Goal: Task Accomplishment & Management: Manage account settings

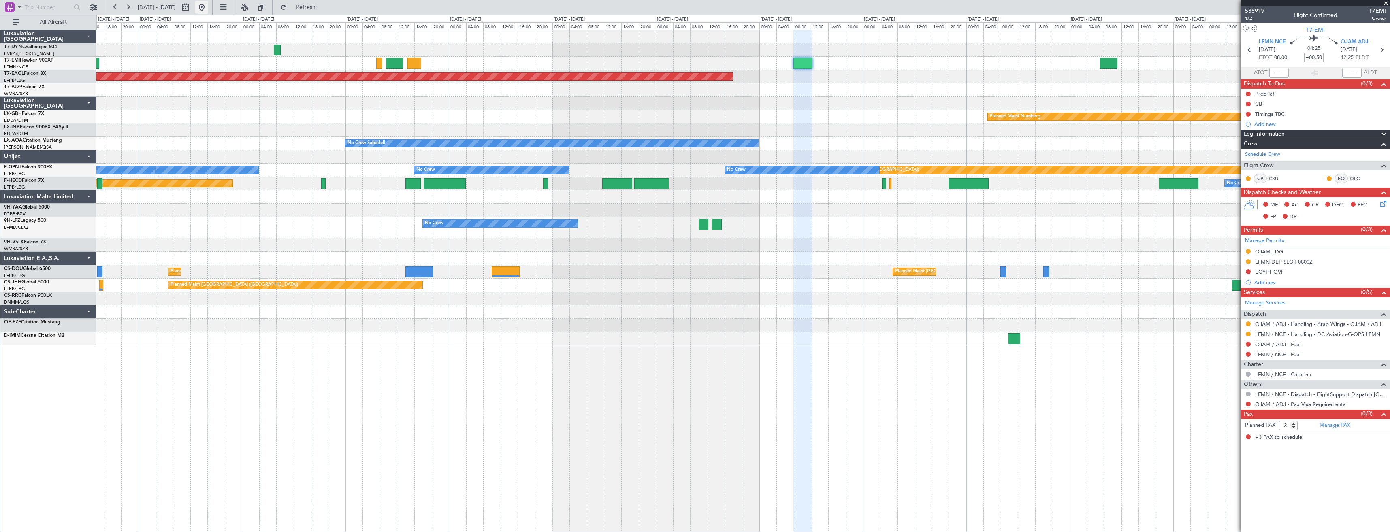
click at [208, 6] on button at bounding box center [201, 7] width 13 height 13
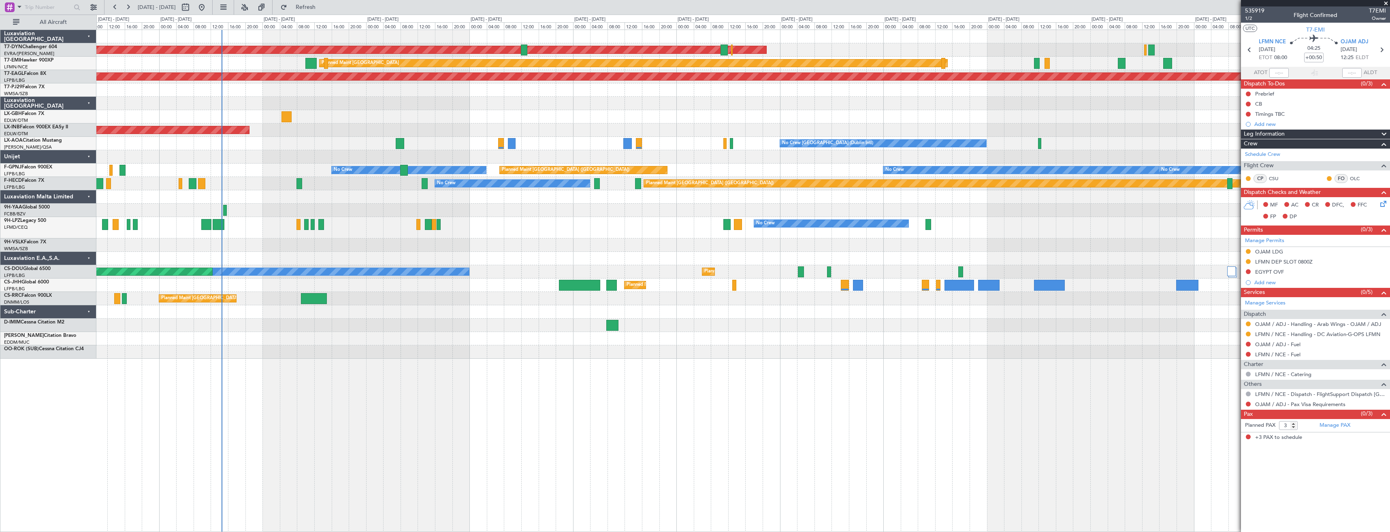
click at [447, 38] on div at bounding box center [742, 36] width 1293 height 13
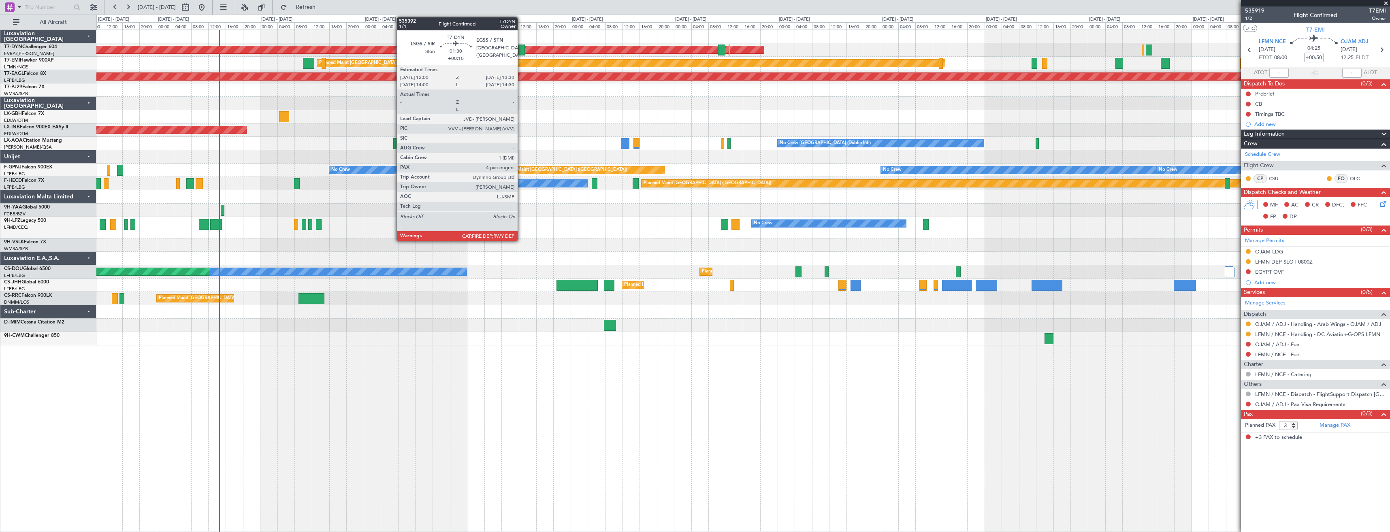
click at [521, 49] on div at bounding box center [521, 50] width 6 height 11
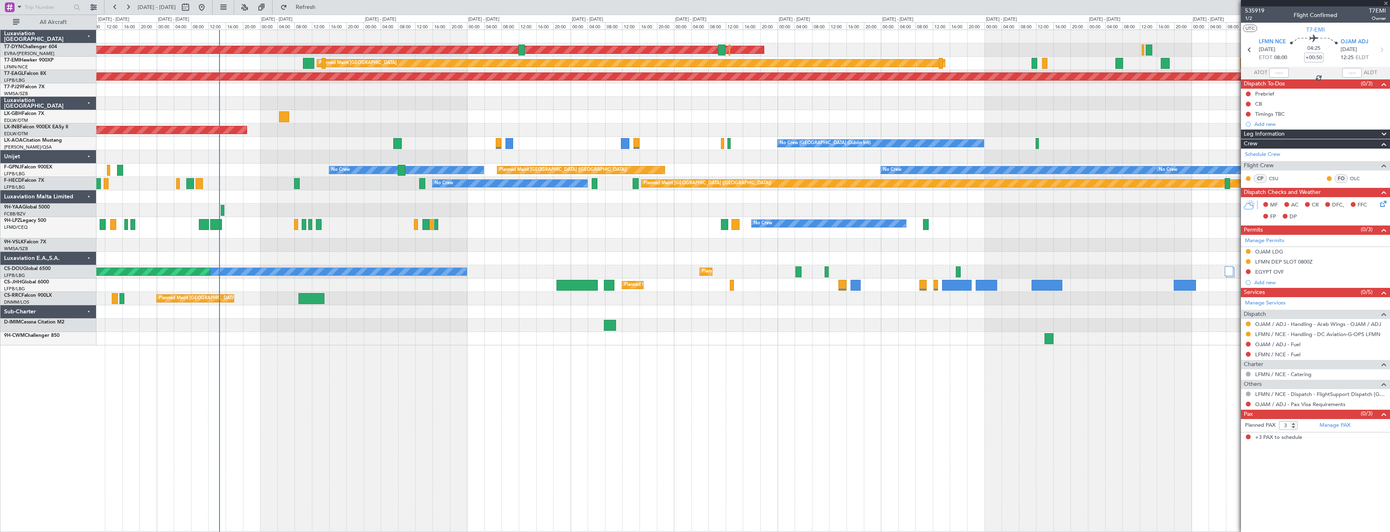
type input "+00:10"
type input "4"
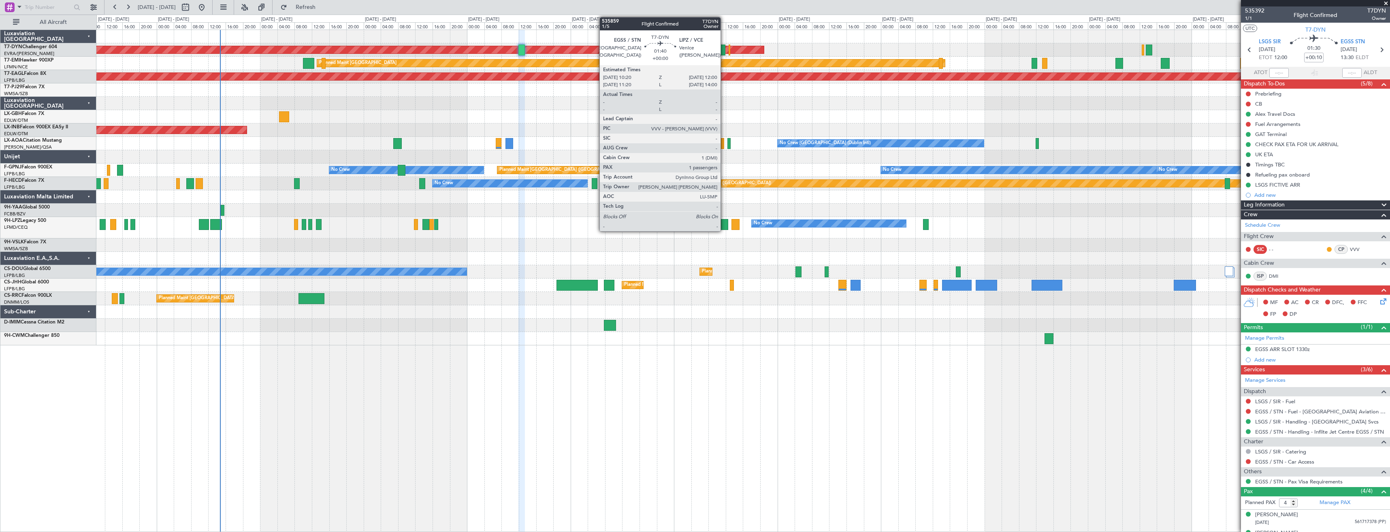
click at [724, 49] on div at bounding box center [721, 50] width 7 height 11
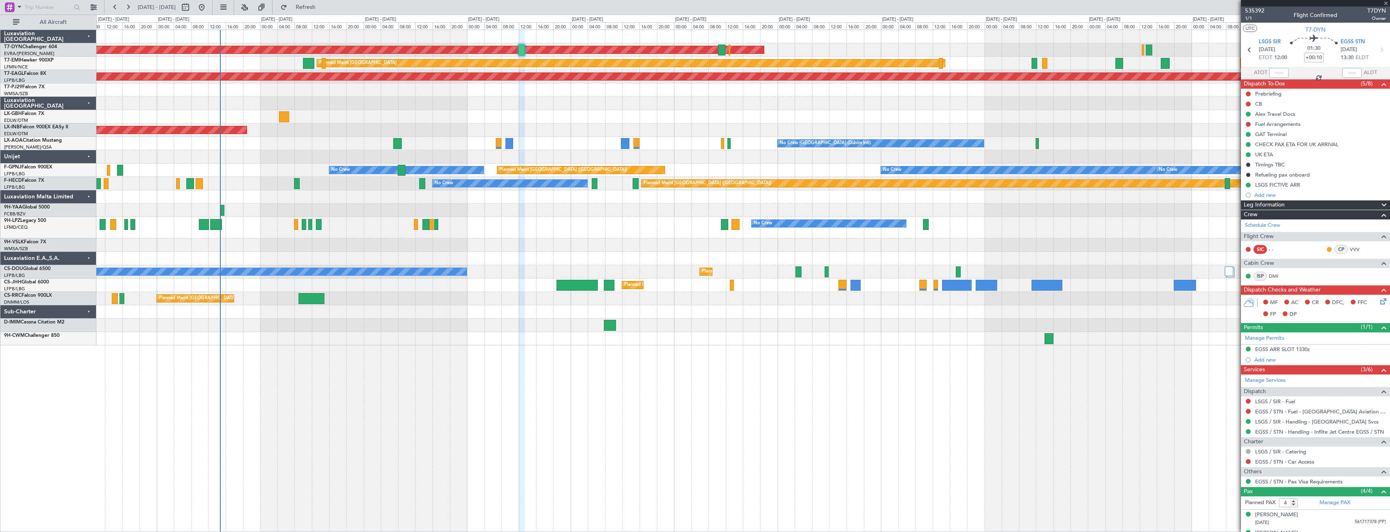
type input "1"
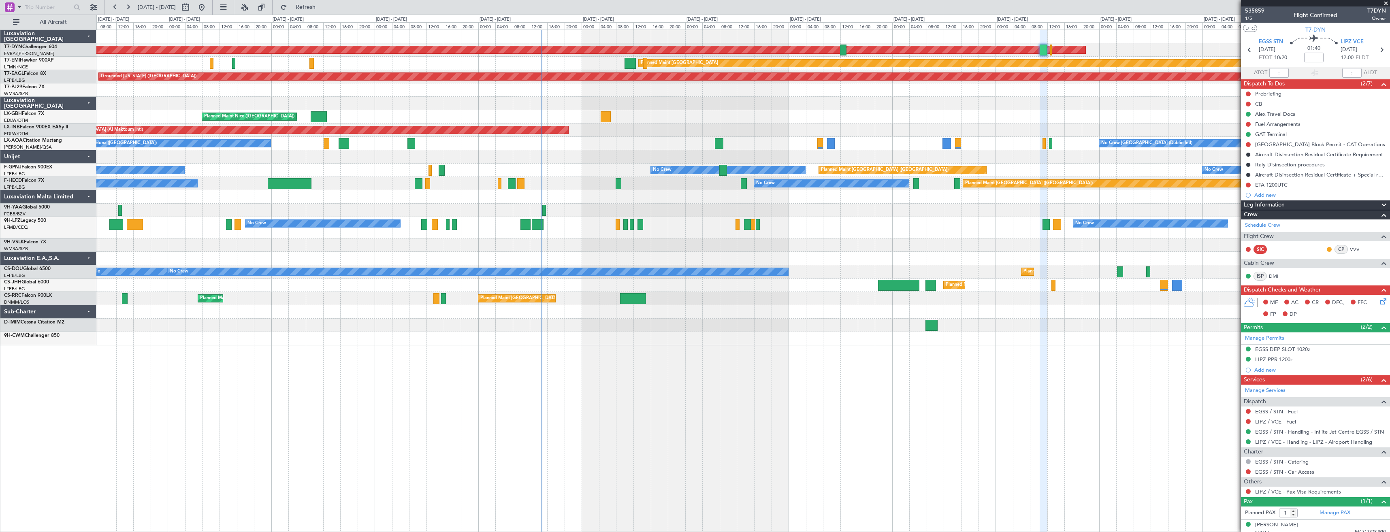
click at [801, 121] on div "AOG Maint Riga (Riga Intl) Planned Maint [GEOGRAPHIC_DATA]-[GEOGRAPHIC_DATA] Pl…" at bounding box center [742, 187] width 1293 height 315
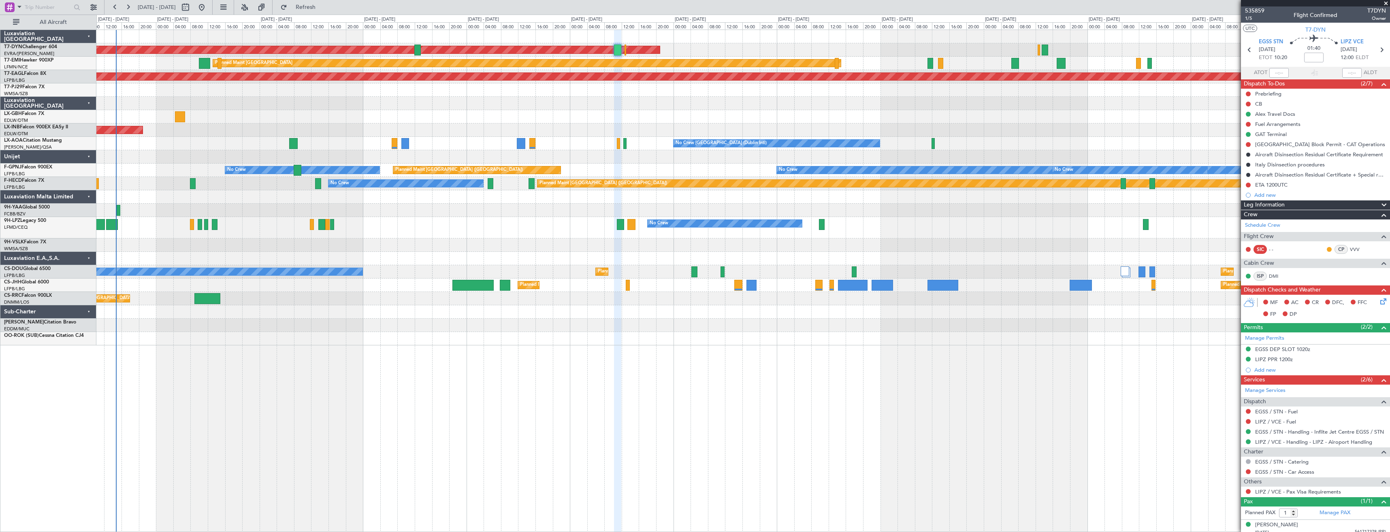
click at [182, 92] on div "AOG Maint Riga (Riga Intl) Planned Maint [GEOGRAPHIC_DATA] Grounded [US_STATE] …" at bounding box center [742, 187] width 1293 height 315
click at [343, 215] on div at bounding box center [742, 210] width 1293 height 13
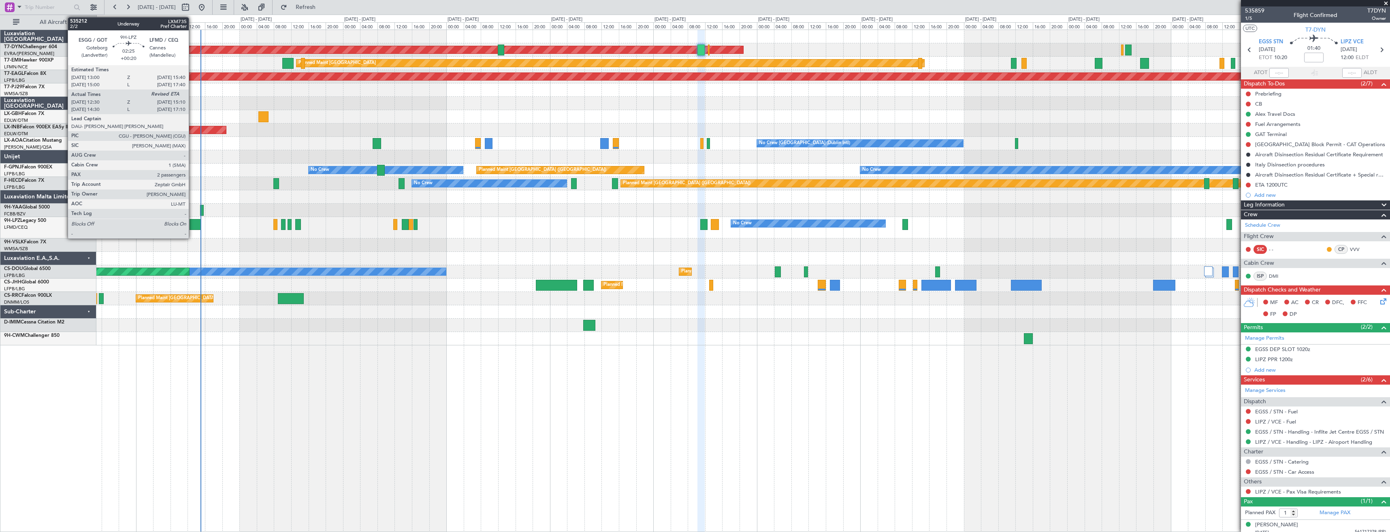
click at [192, 226] on div at bounding box center [195, 224] width 12 height 11
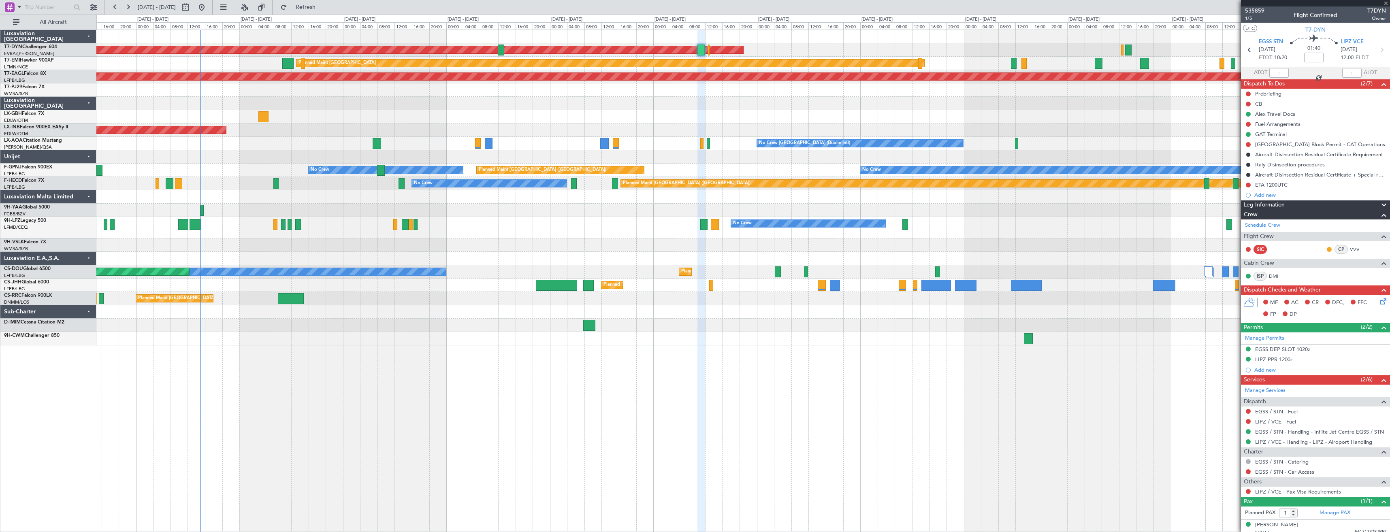
type input "+00:20"
type input "12:40"
type input "2"
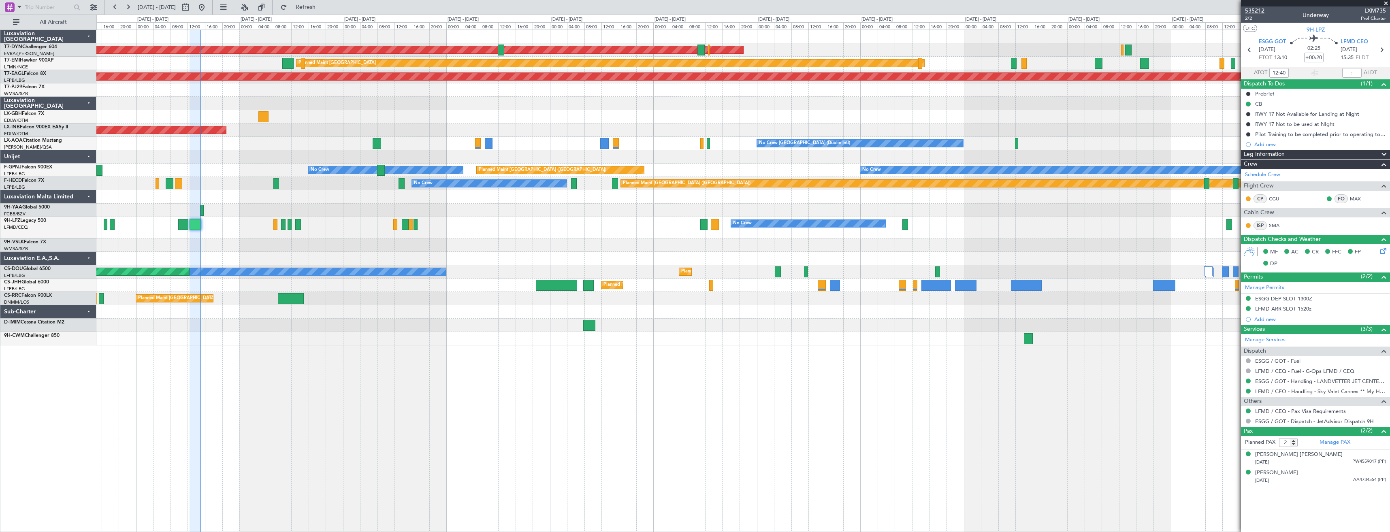
click at [1255, 9] on span "535212" at bounding box center [1254, 10] width 19 height 9
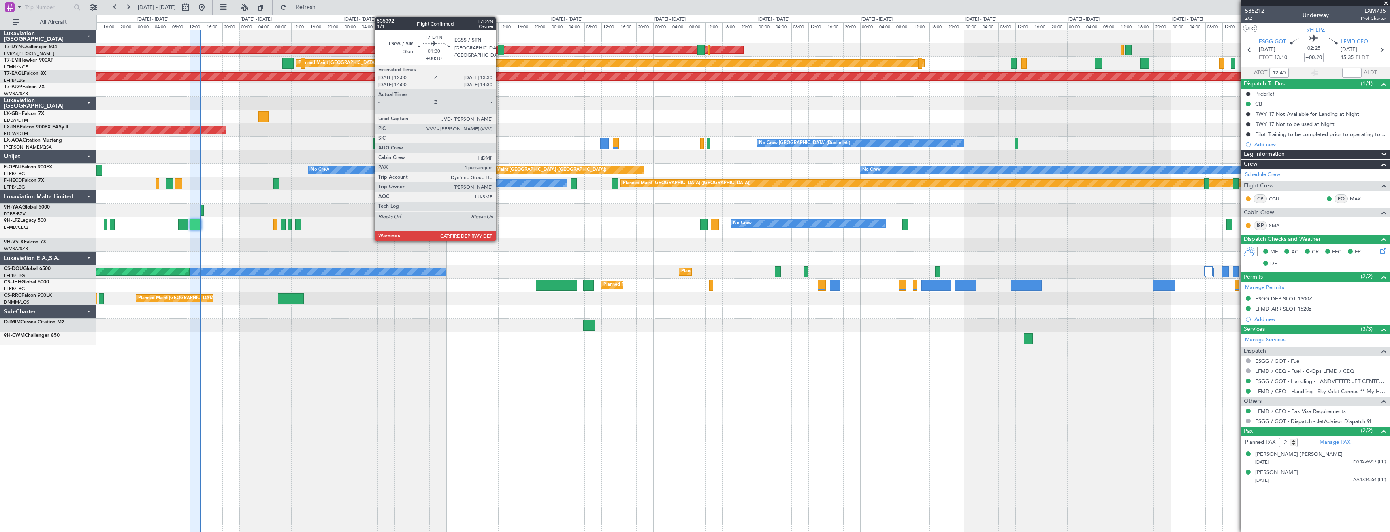
click at [499, 50] on div at bounding box center [501, 50] width 6 height 11
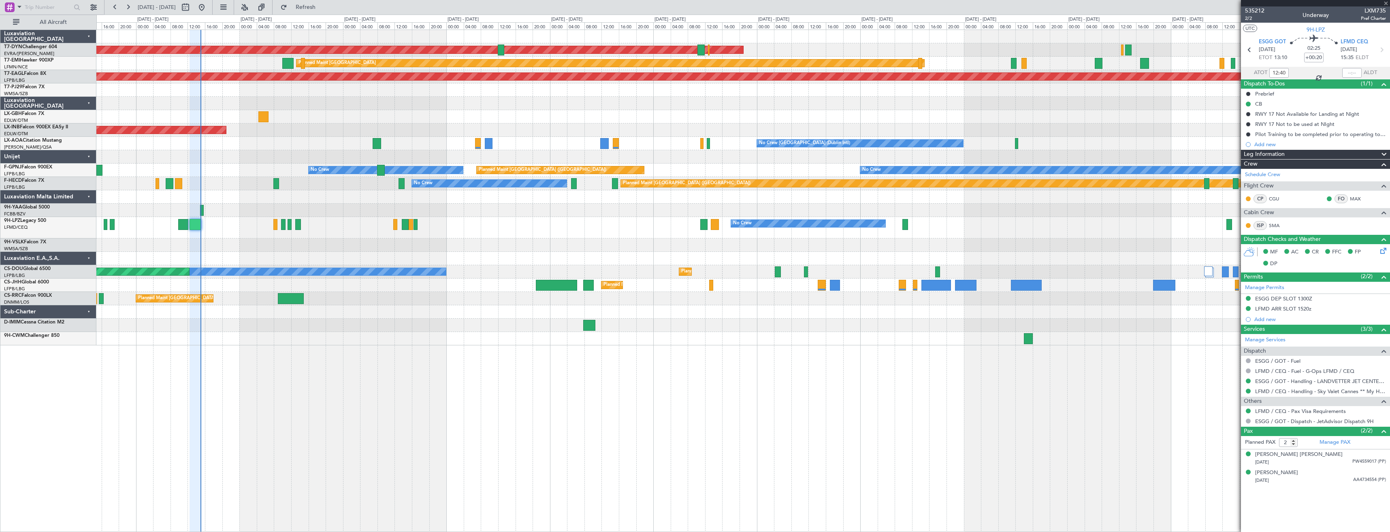
type input "+00:10"
type input "4"
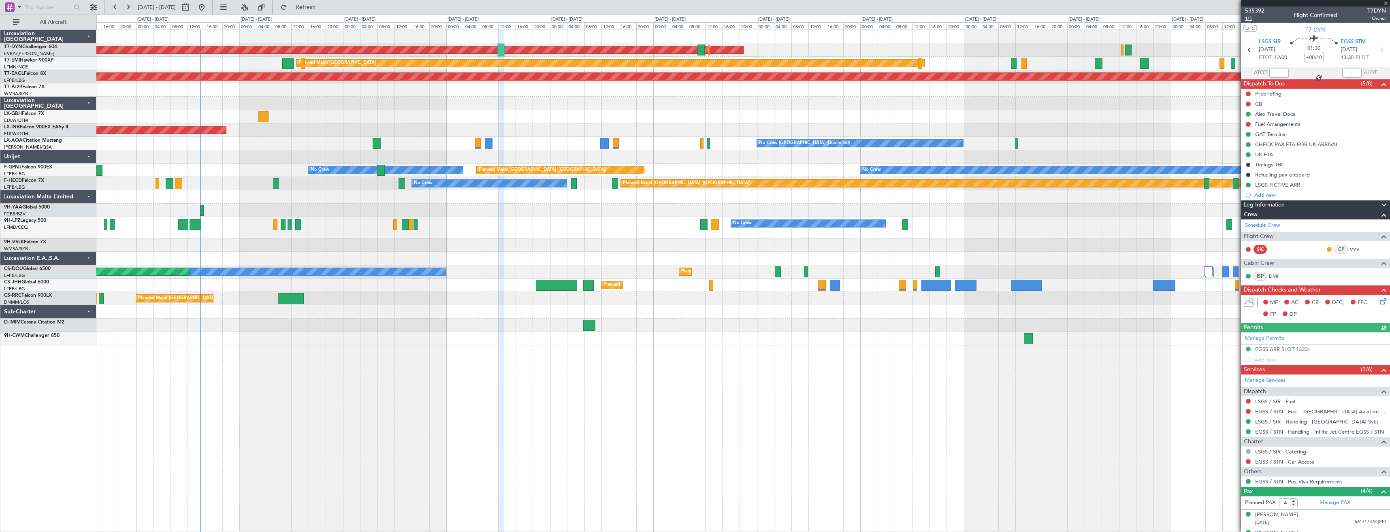
click at [1253, 20] on span "1/1" at bounding box center [1254, 18] width 19 height 7
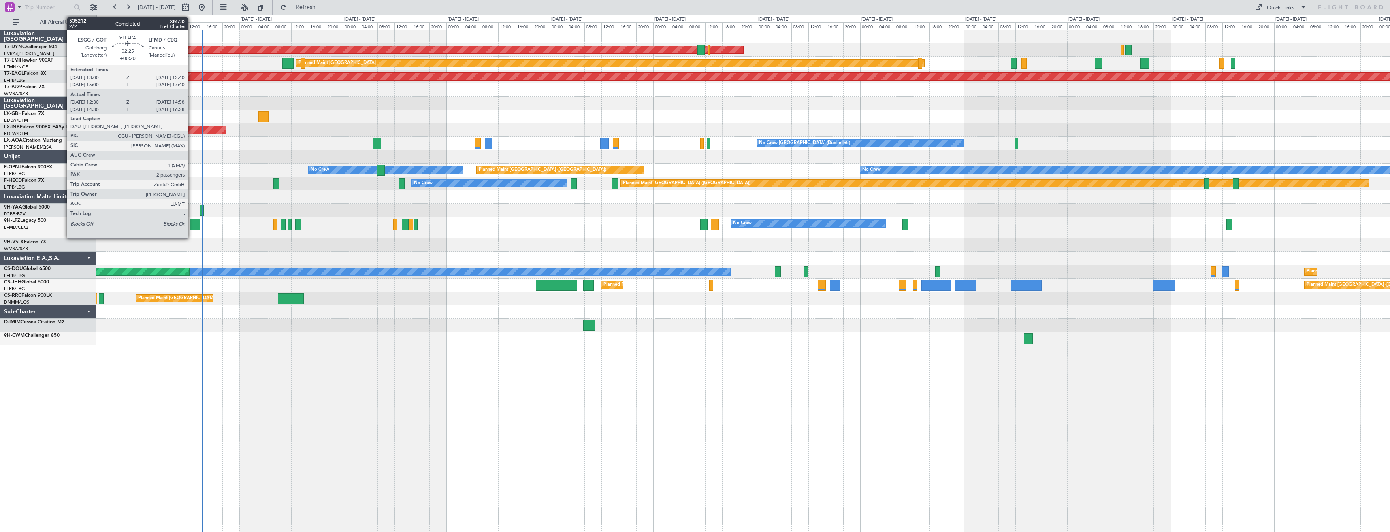
click at [192, 228] on div at bounding box center [194, 224] width 11 height 11
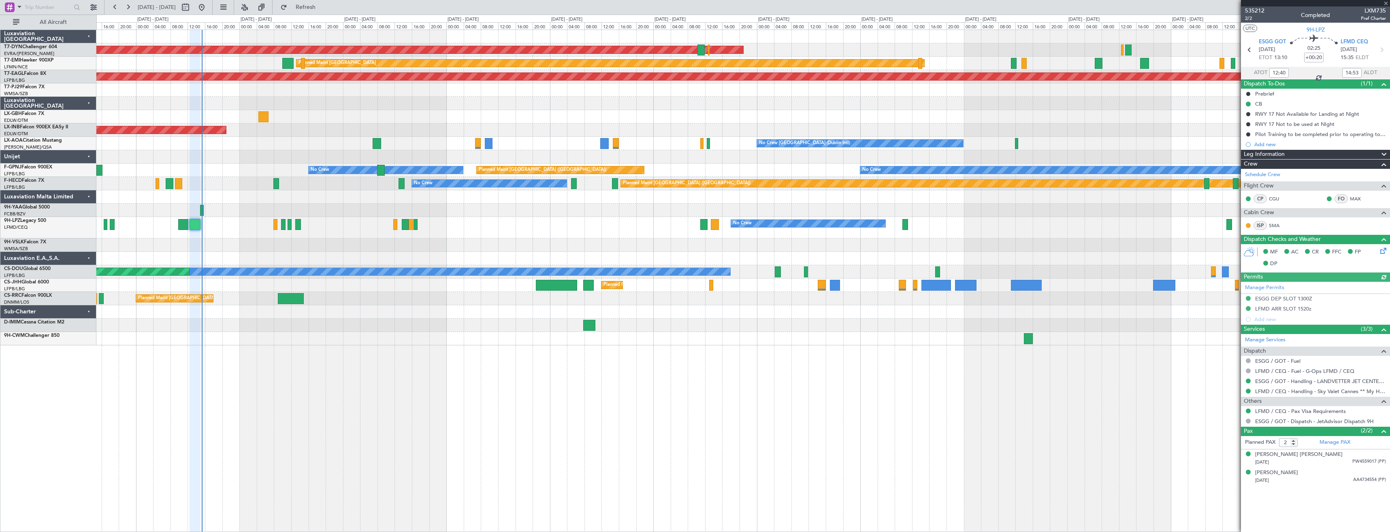
click at [1385, 4] on div at bounding box center [1315, 3] width 149 height 6
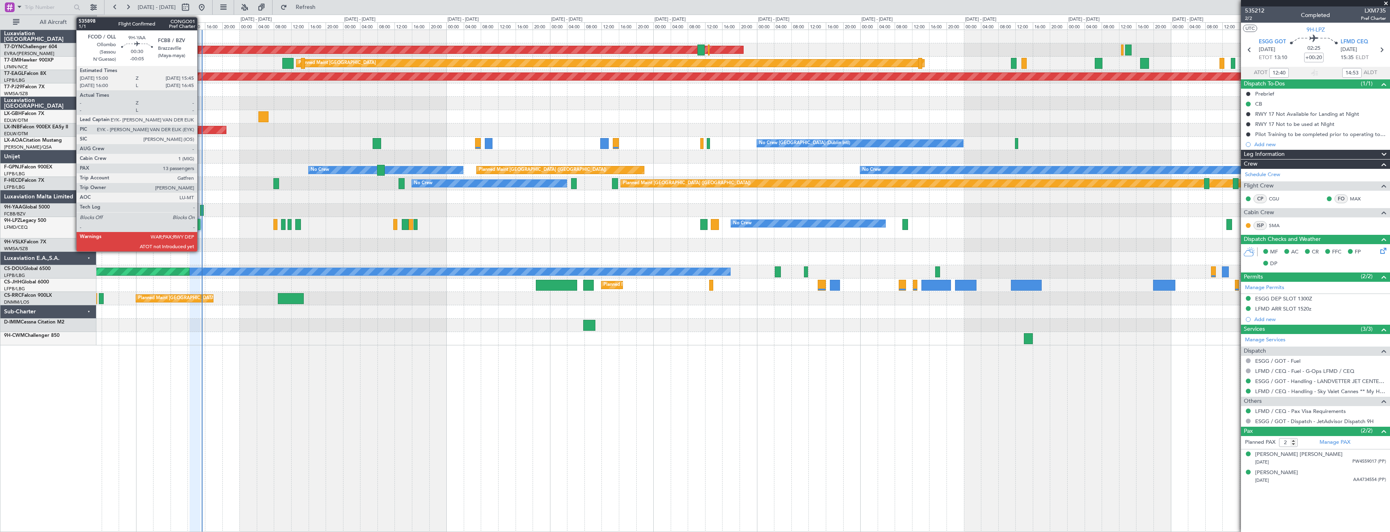
click at [201, 210] on div at bounding box center [201, 210] width 3 height 11
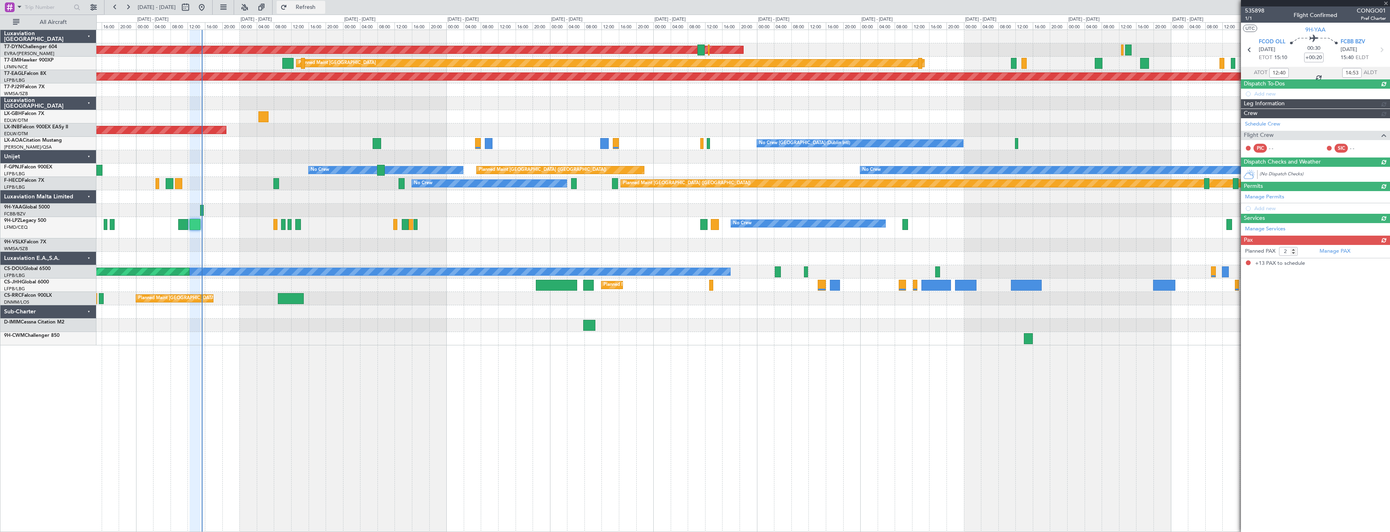
type input "-00:05"
type input "13"
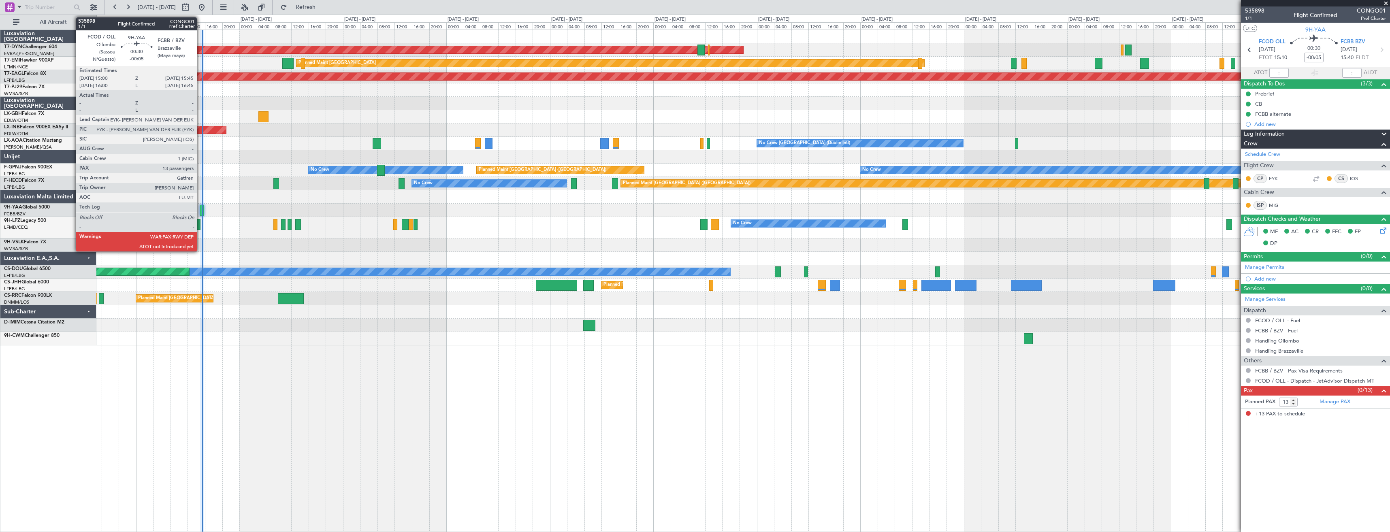
click at [200, 209] on div at bounding box center [201, 210] width 3 height 11
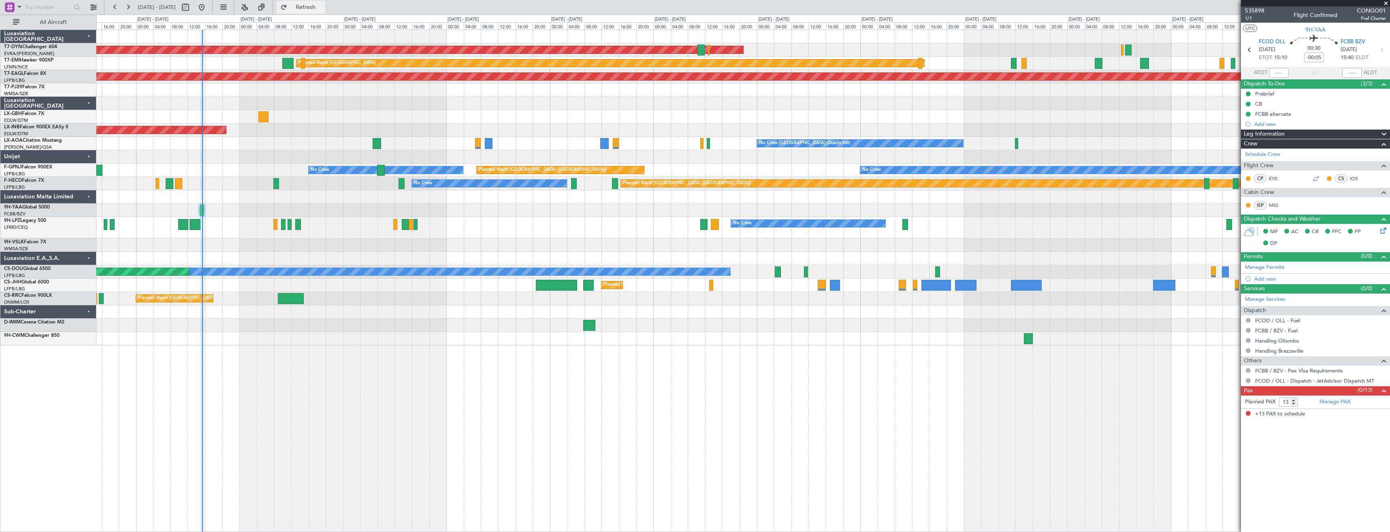
click at [323, 9] on span "Refresh" at bounding box center [306, 7] width 34 height 6
type input "15:20"
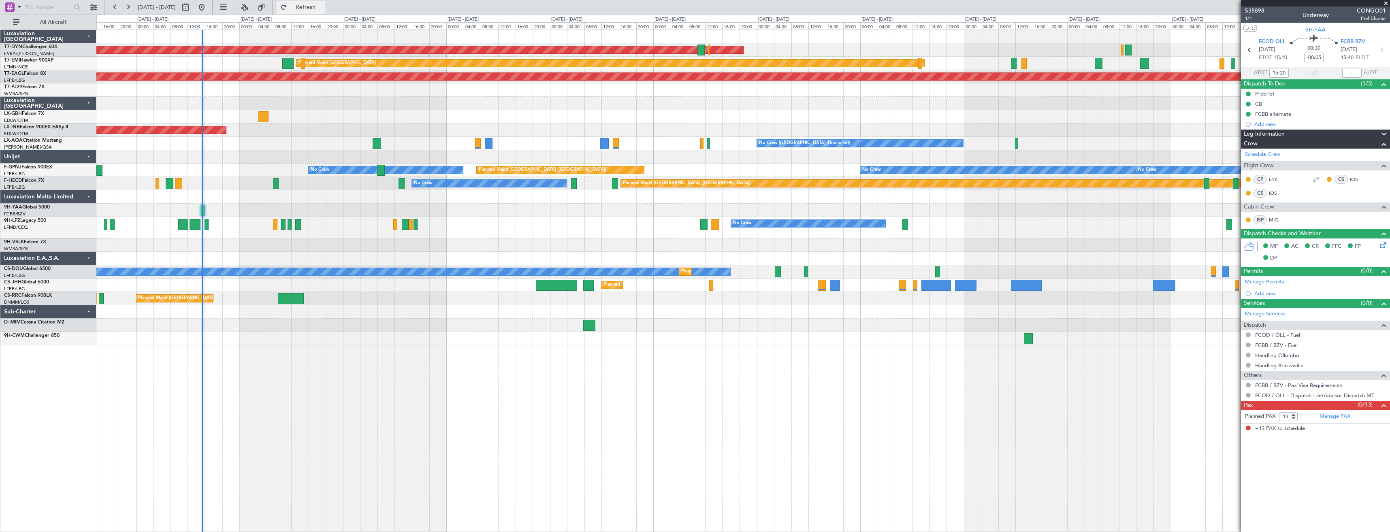
click at [310, 10] on button "Refresh" at bounding box center [301, 7] width 49 height 13
click at [308, 6] on button "Refresh" at bounding box center [301, 7] width 49 height 13
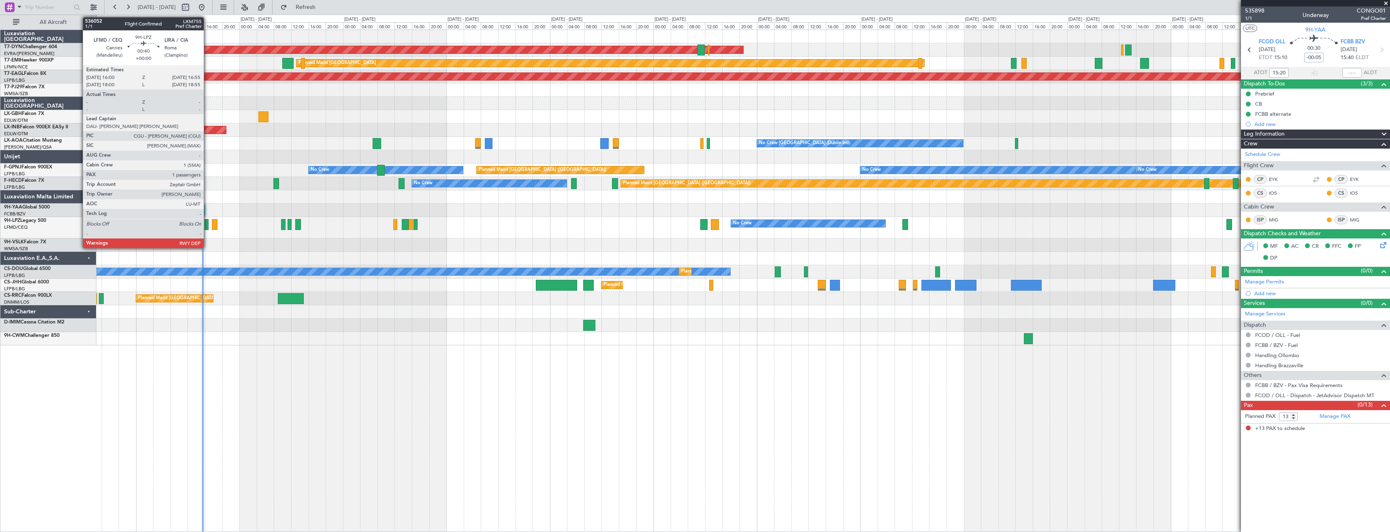
click at [207, 227] on div at bounding box center [206, 224] width 4 height 11
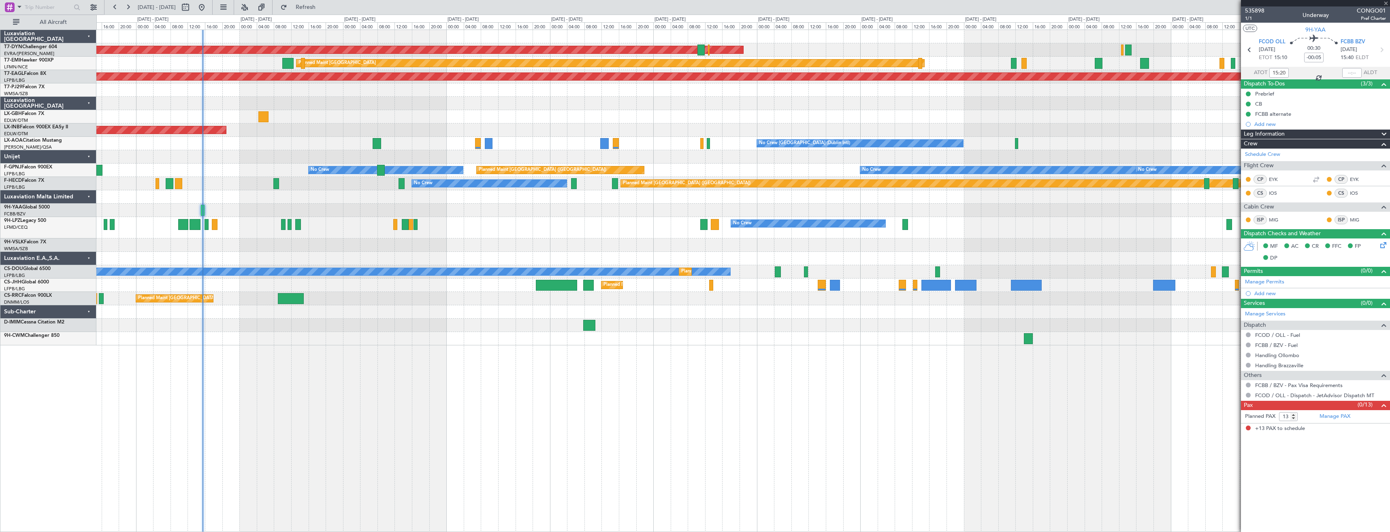
type input "1"
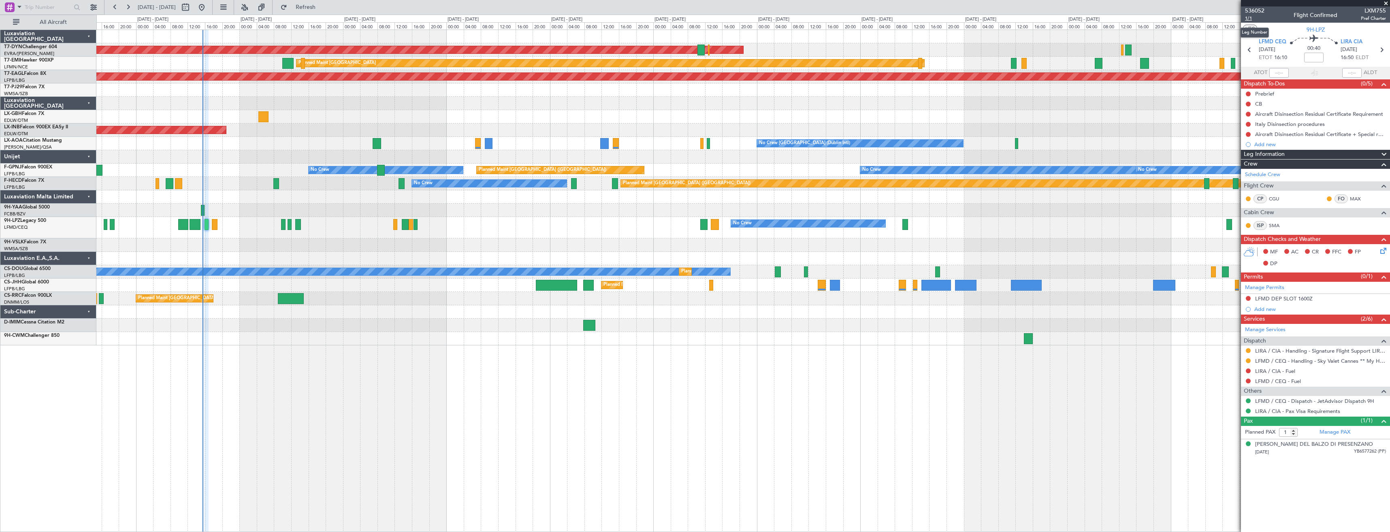
click at [1248, 20] on span "1/1" at bounding box center [1254, 18] width 19 height 7
click at [310, 4] on button "Refresh" at bounding box center [301, 7] width 49 height 13
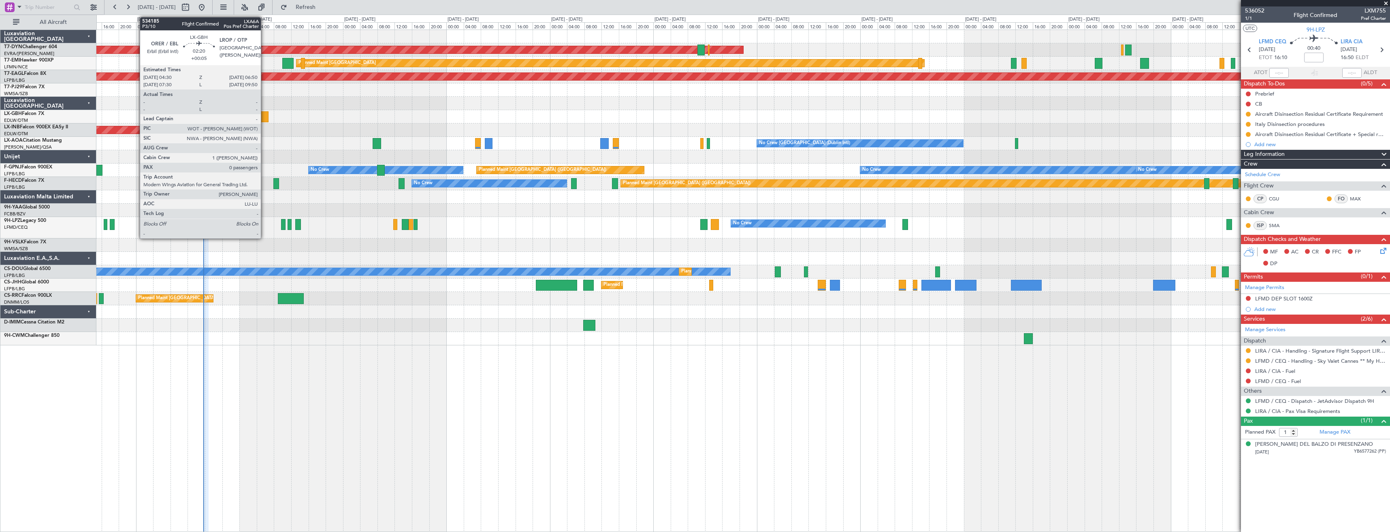
click at [264, 117] on div at bounding box center [263, 116] width 10 height 11
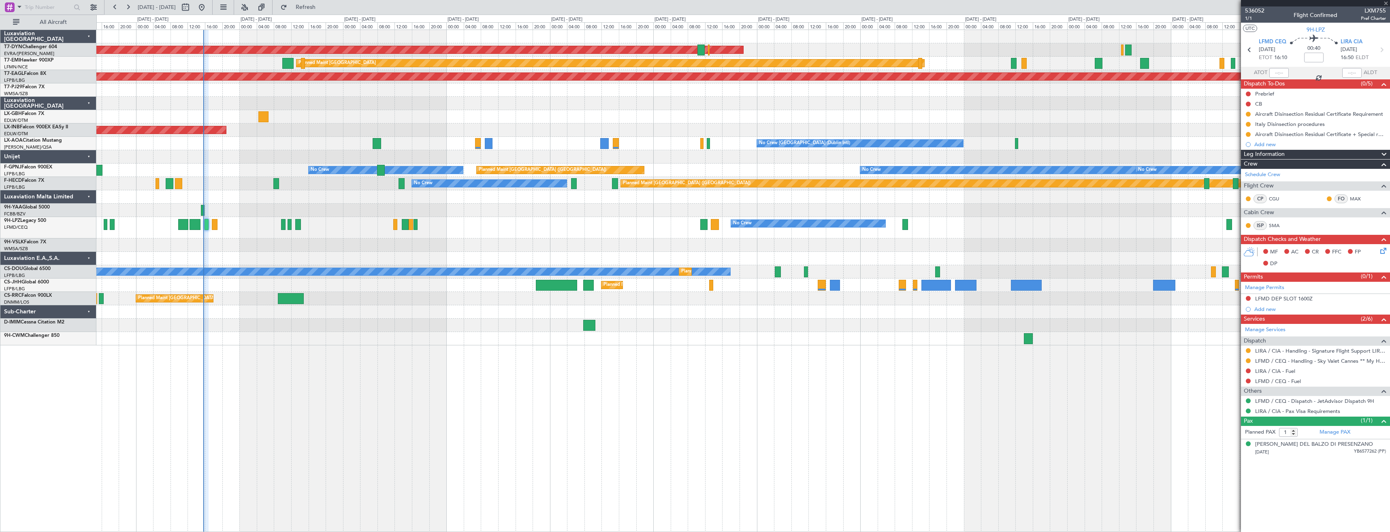
type input "+00:05"
type input "0"
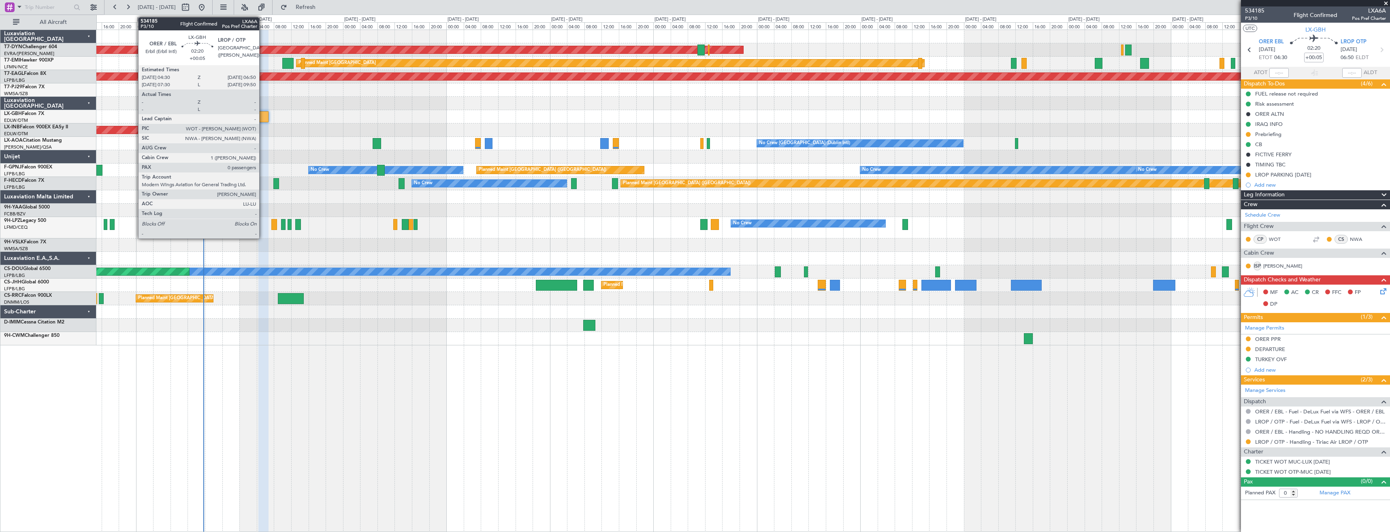
click at [263, 116] on div at bounding box center [263, 116] width 10 height 11
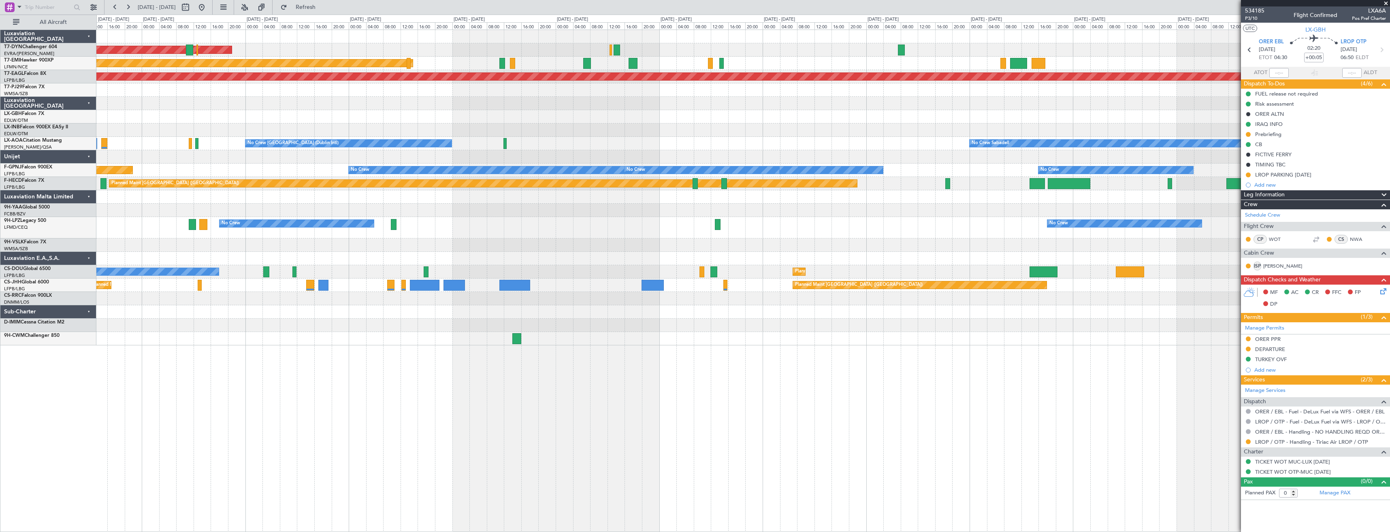
click at [404, 238] on div "AOG Maint Riga (Riga Intl) Planned Maint [GEOGRAPHIC_DATA] Grounded [US_STATE] …" at bounding box center [742, 187] width 1293 height 315
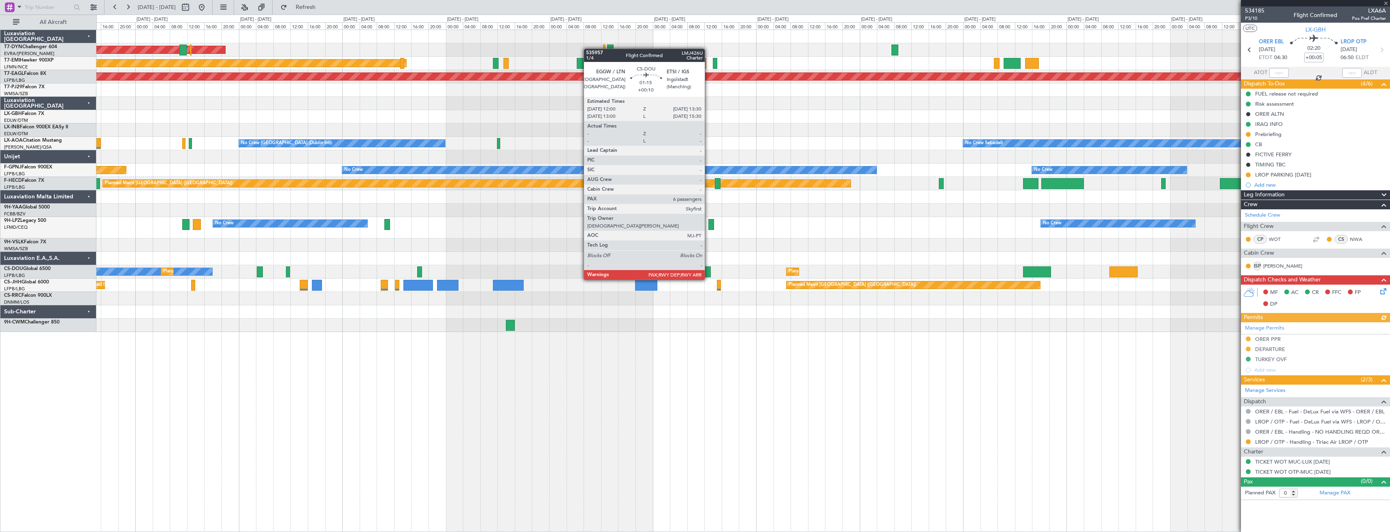
click at [708, 272] on div at bounding box center [707, 271] width 6 height 11
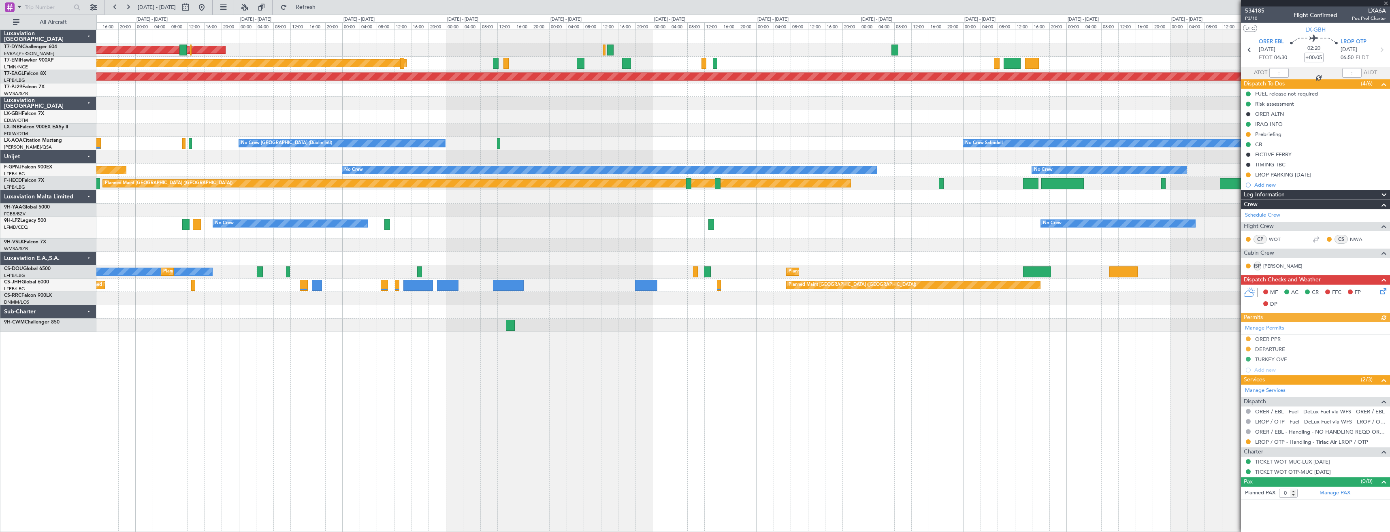
type input "+00:10"
type input "6"
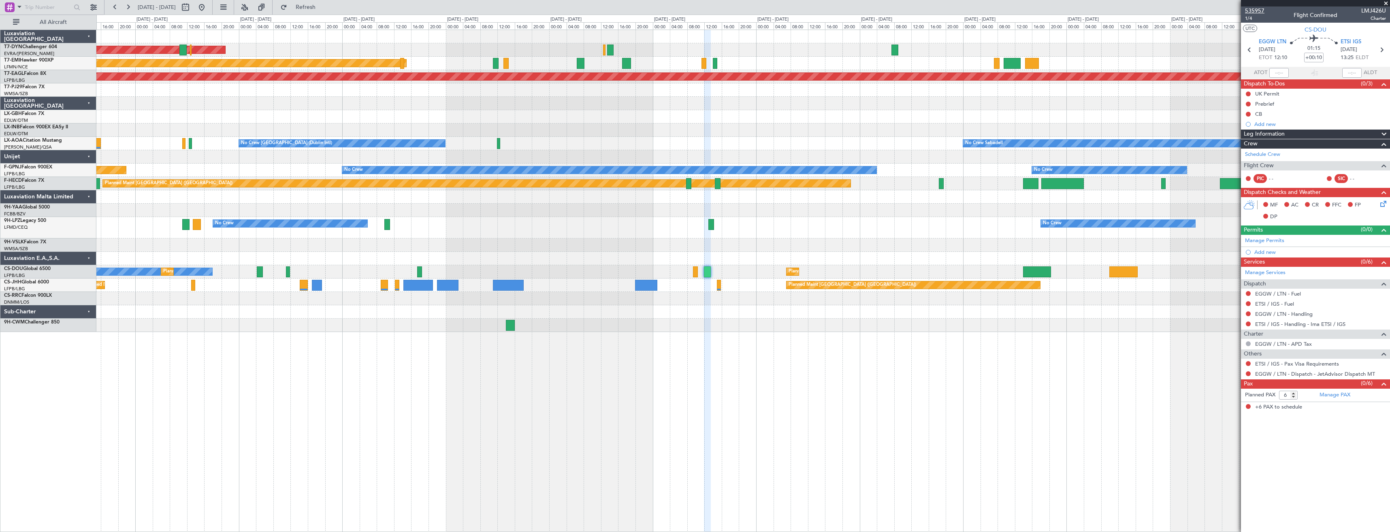
click at [1256, 11] on span "535957" at bounding box center [1254, 10] width 19 height 9
click at [208, 4] on button at bounding box center [201, 7] width 13 height 13
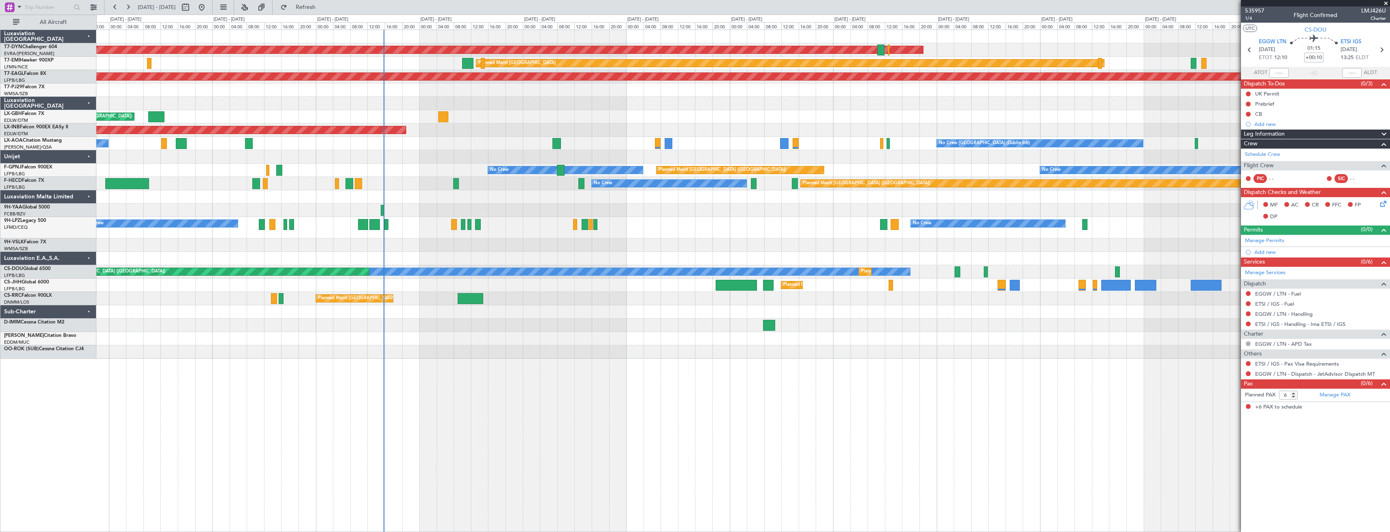
click at [427, 204] on div "AOG Maint Riga (Riga Intl) Planned Maint [GEOGRAPHIC_DATA] Grounded [US_STATE] …" at bounding box center [742, 194] width 1293 height 329
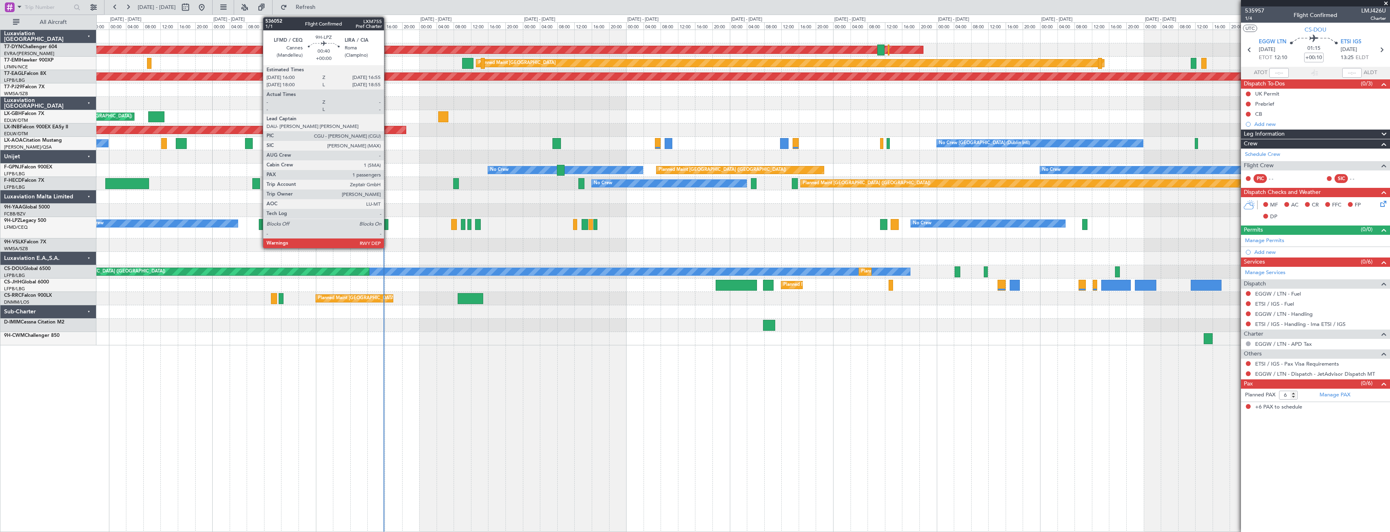
click at [387, 225] on div at bounding box center [386, 224] width 4 height 11
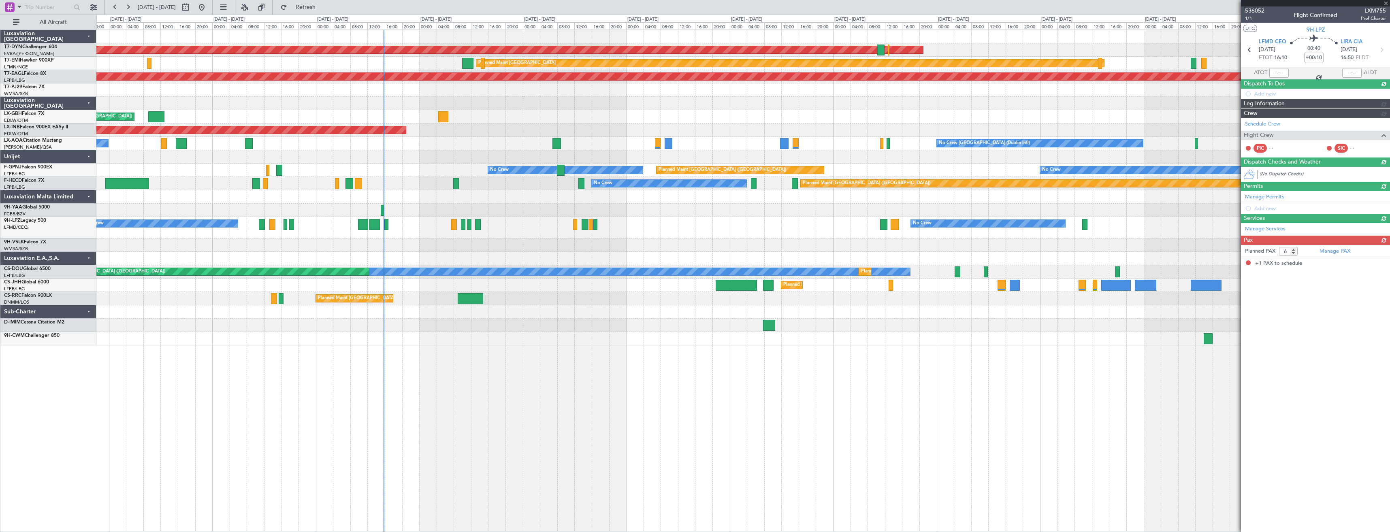
type input "1"
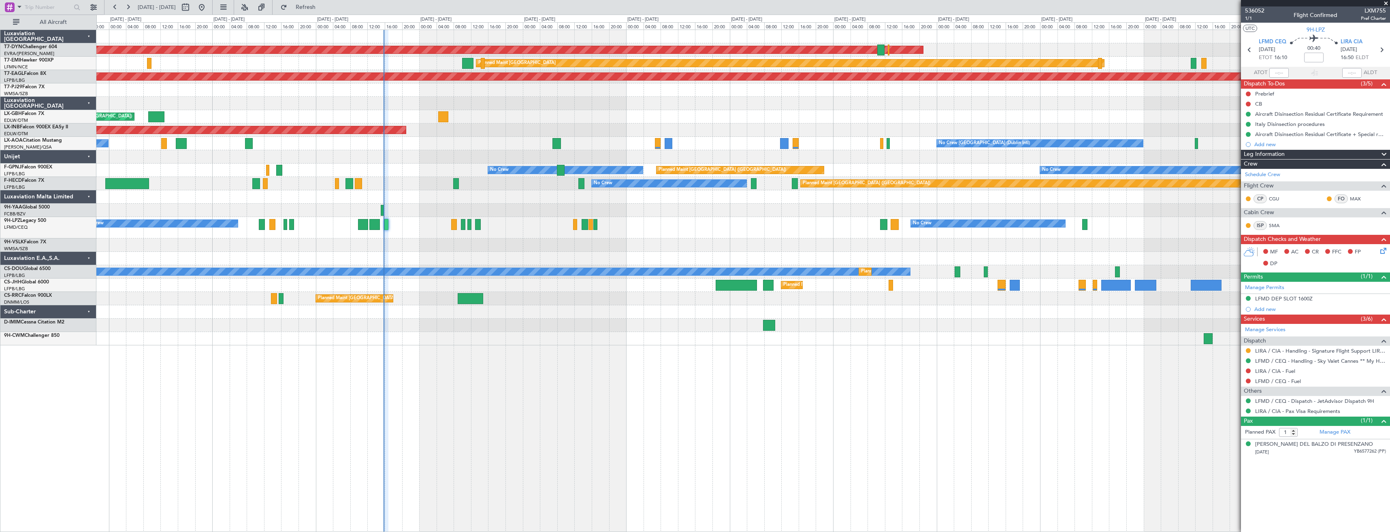
click at [1381, 251] on icon at bounding box center [1381, 249] width 6 height 6
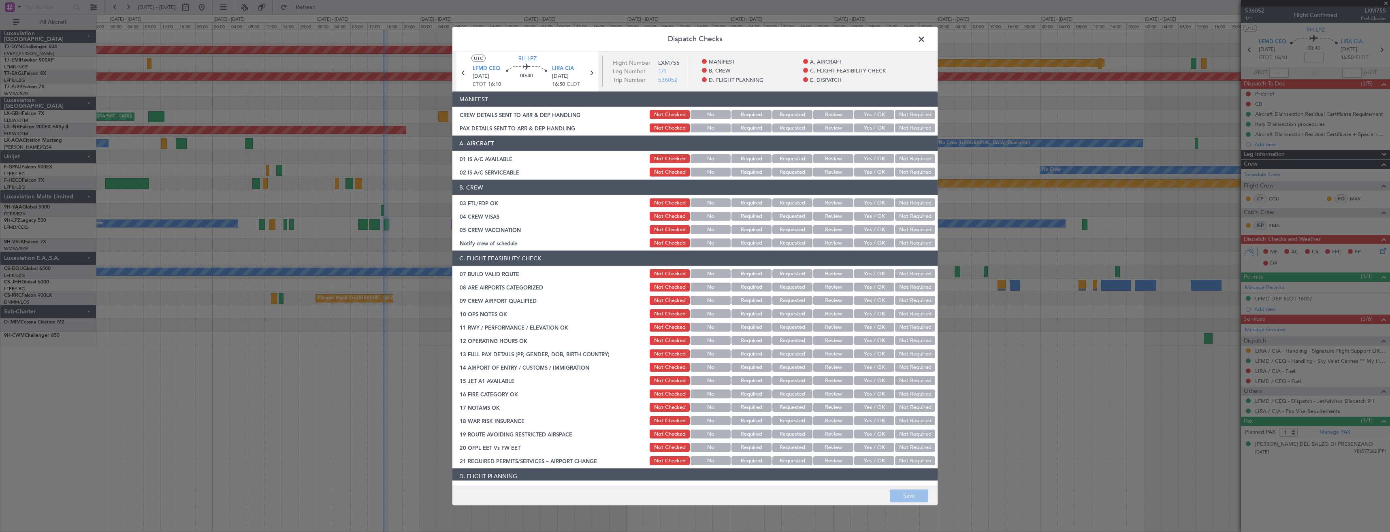
click at [878, 128] on button "Yes / OK" at bounding box center [874, 127] width 40 height 9
click at [874, 118] on button "Yes / OK" at bounding box center [874, 114] width 40 height 9
click at [906, 494] on button "Save" at bounding box center [909, 495] width 38 height 13
click at [925, 41] on span at bounding box center [925, 41] width 0 height 16
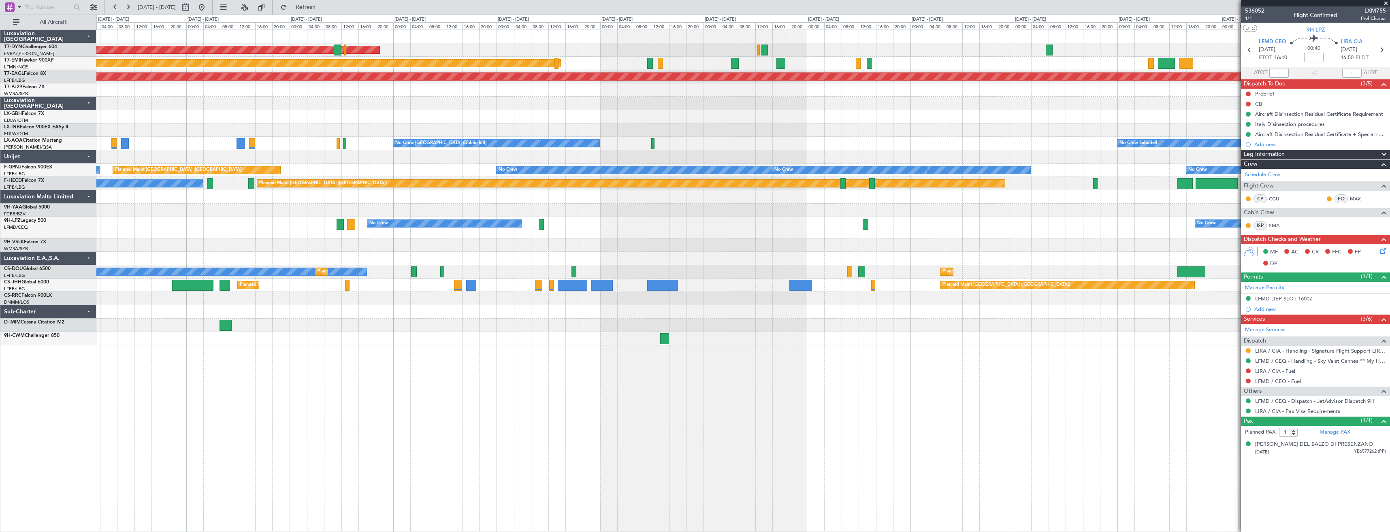
click at [226, 217] on div "AOG Maint Riga (Riga Intl) Planned Maint [GEOGRAPHIC_DATA] Grounded [US_STATE] …" at bounding box center [742, 187] width 1293 height 315
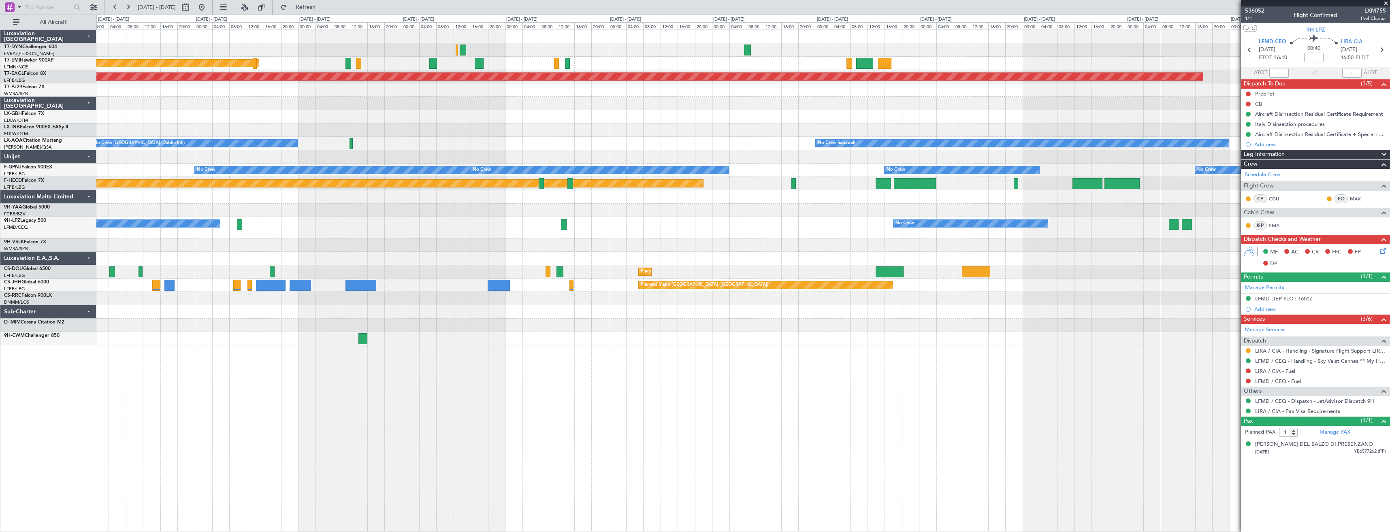
click at [594, 232] on div "No Crew No Crew" at bounding box center [742, 227] width 1293 height 21
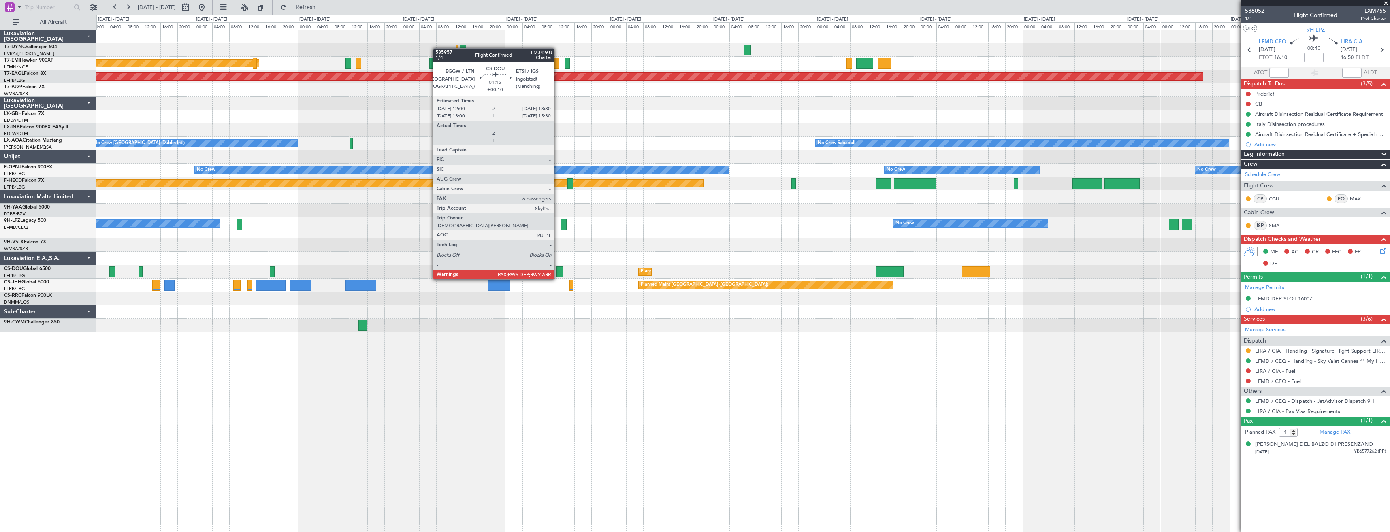
click at [558, 271] on div at bounding box center [559, 271] width 6 height 11
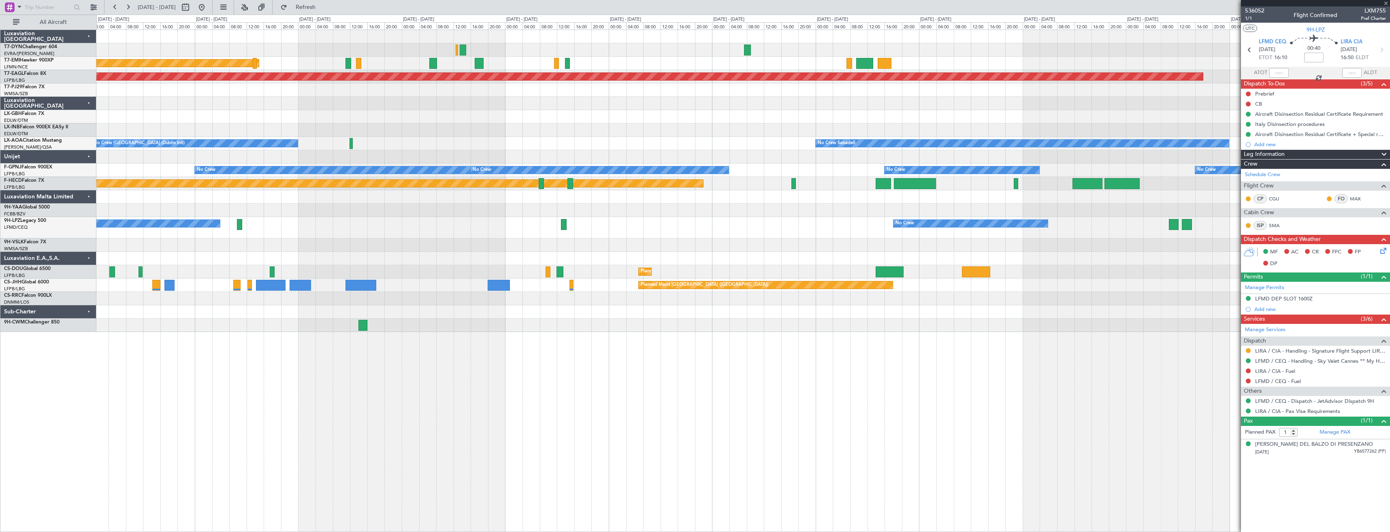
type input "+00:10"
type input "6"
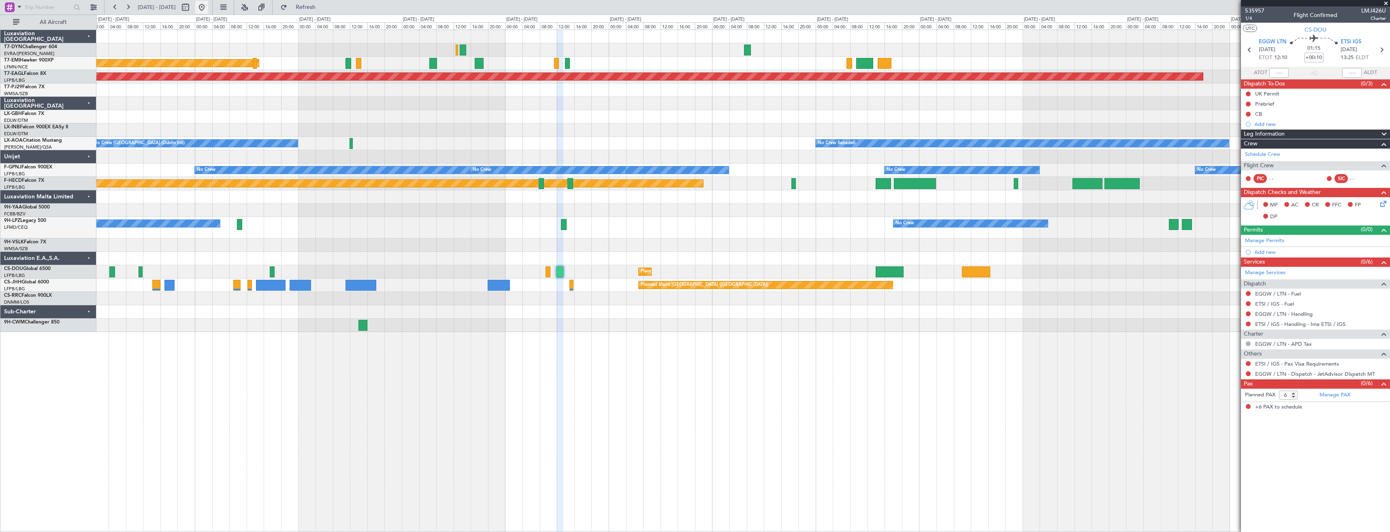
click at [208, 11] on button at bounding box center [201, 7] width 13 height 13
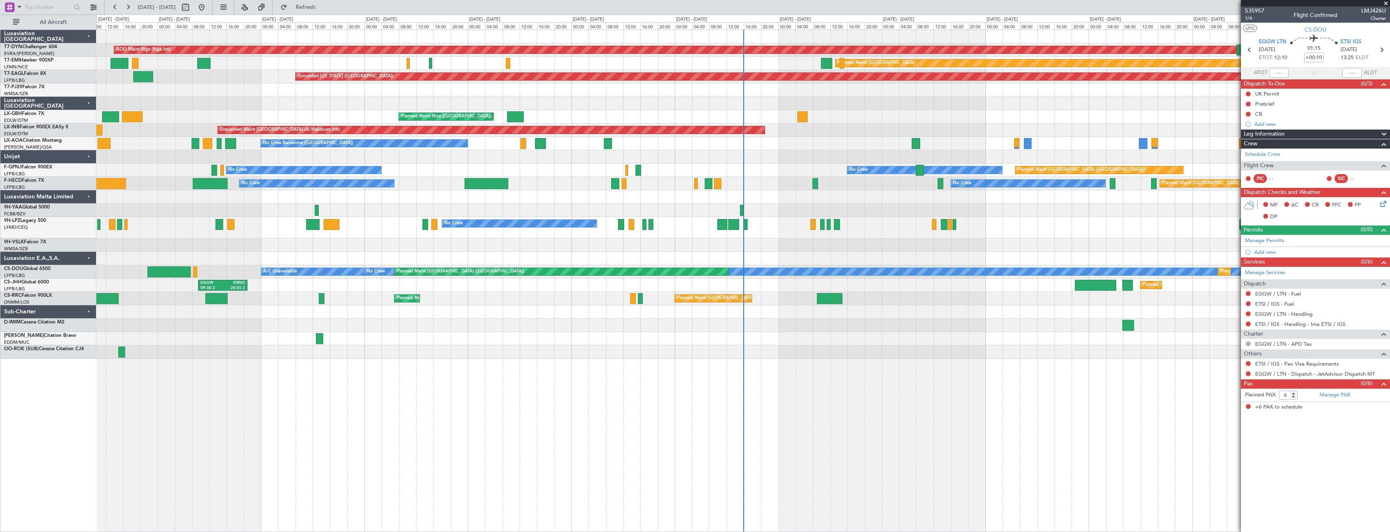
click at [588, 202] on div "AOG Maint Riga (Riga Intl) Planned Maint [GEOGRAPHIC_DATA]-[GEOGRAPHIC_DATA] Pl…" at bounding box center [742, 194] width 1293 height 329
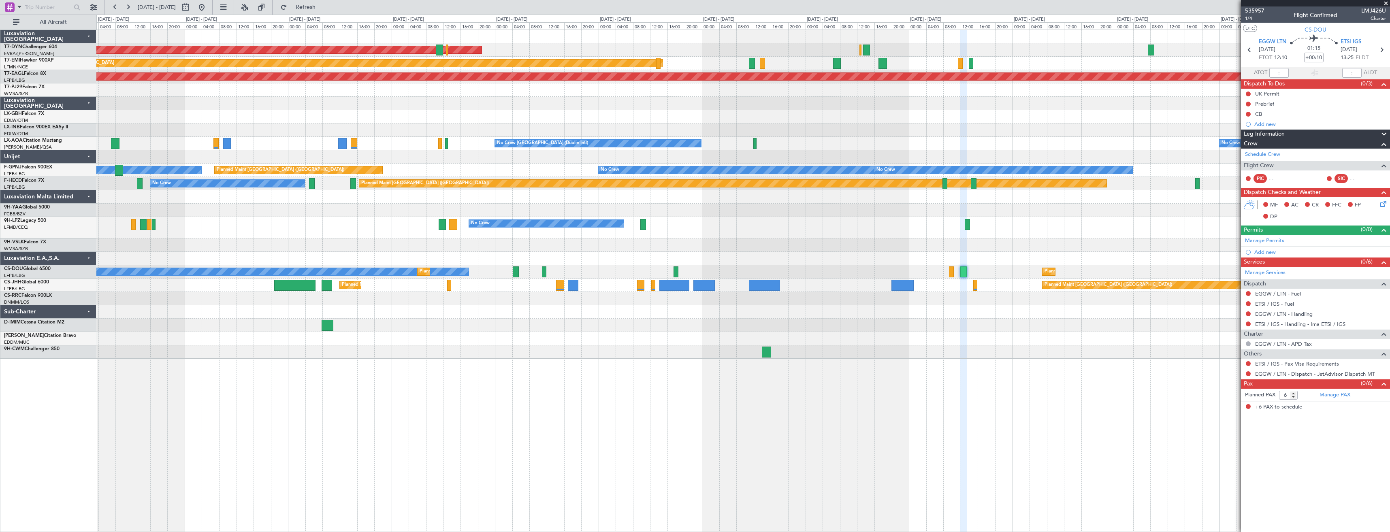
click at [311, 192] on div "AOG Maint Riga (Riga Intl) Planned Maint [GEOGRAPHIC_DATA] Grounded [US_STATE] …" at bounding box center [742, 194] width 1293 height 329
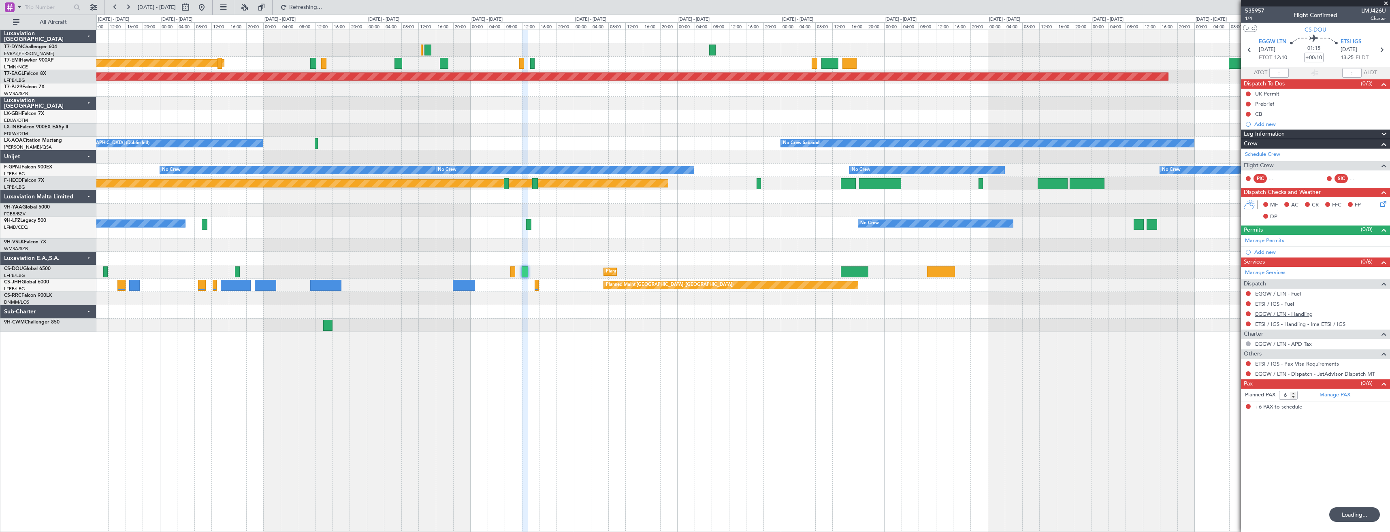
click at [1277, 312] on link "EGGW / LTN - Handling" at bounding box center [1283, 314] width 57 height 7
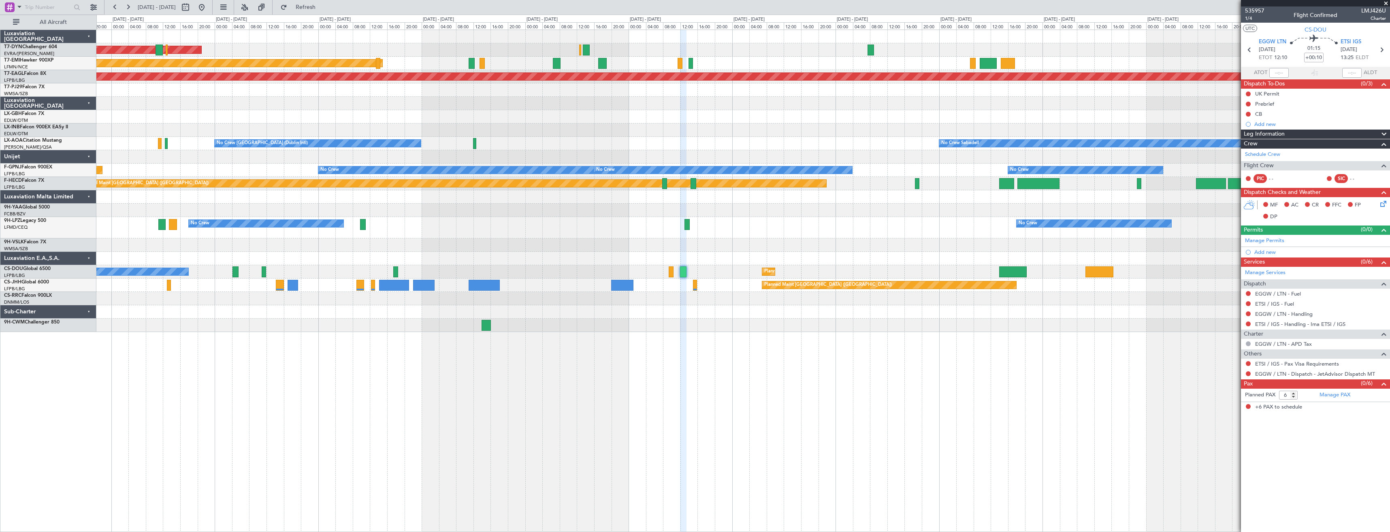
click at [660, 197] on div at bounding box center [742, 196] width 1293 height 13
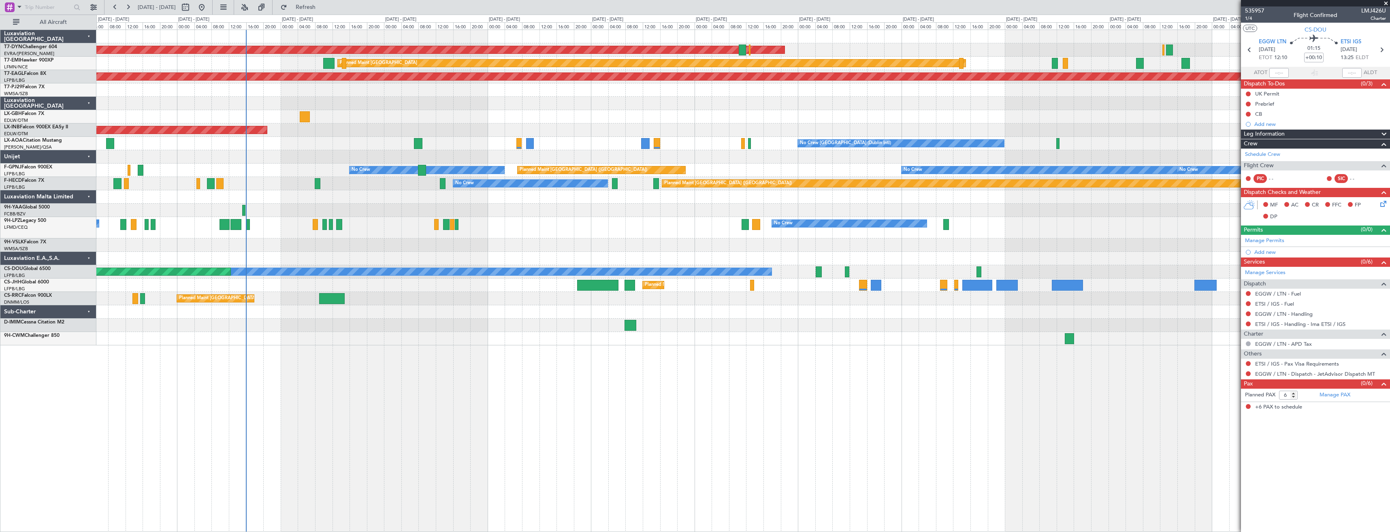
click at [664, 111] on div "AOG Maint Riga (Riga Intl) Planned Maint [GEOGRAPHIC_DATA] Grounded [US_STATE] …" at bounding box center [742, 187] width 1293 height 315
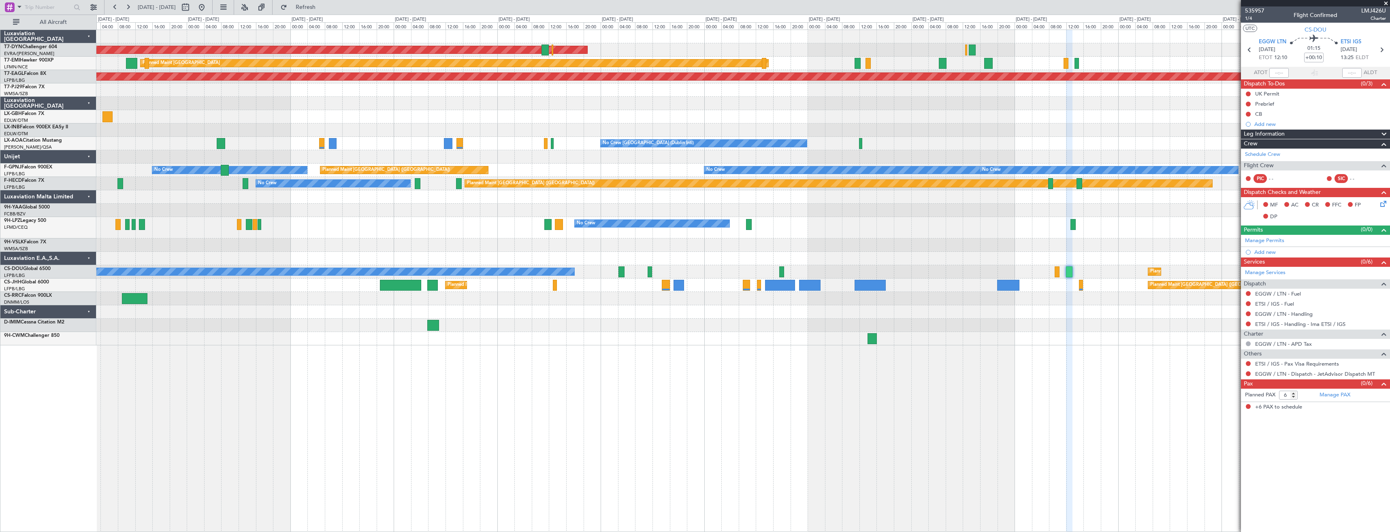
click at [644, 244] on div at bounding box center [742, 244] width 1293 height 13
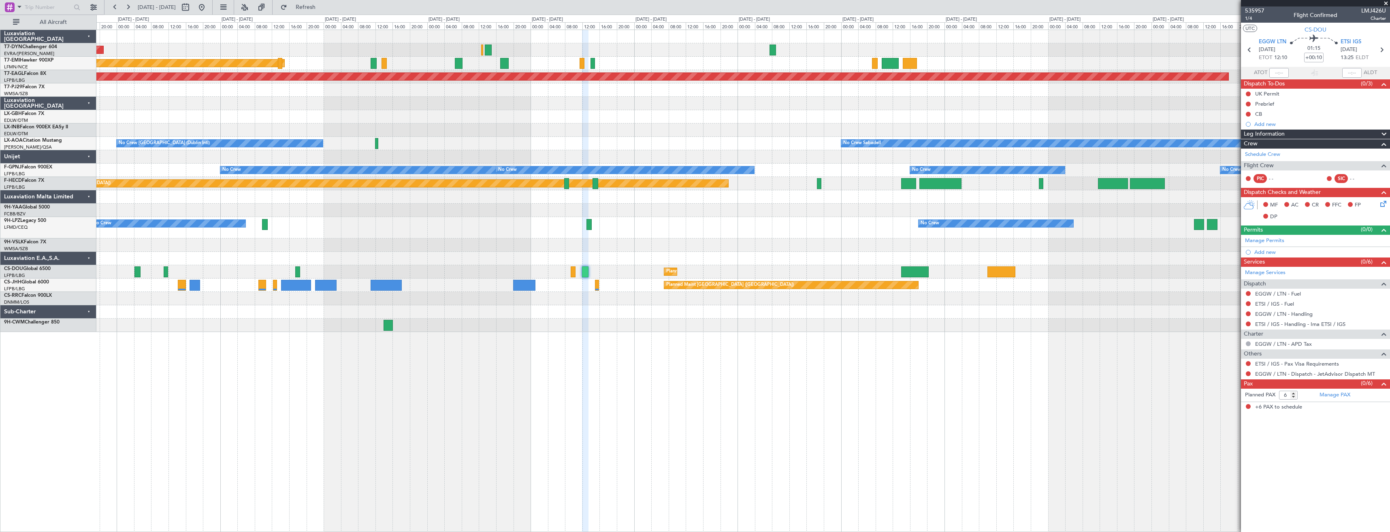
click at [622, 264] on div at bounding box center [742, 258] width 1293 height 13
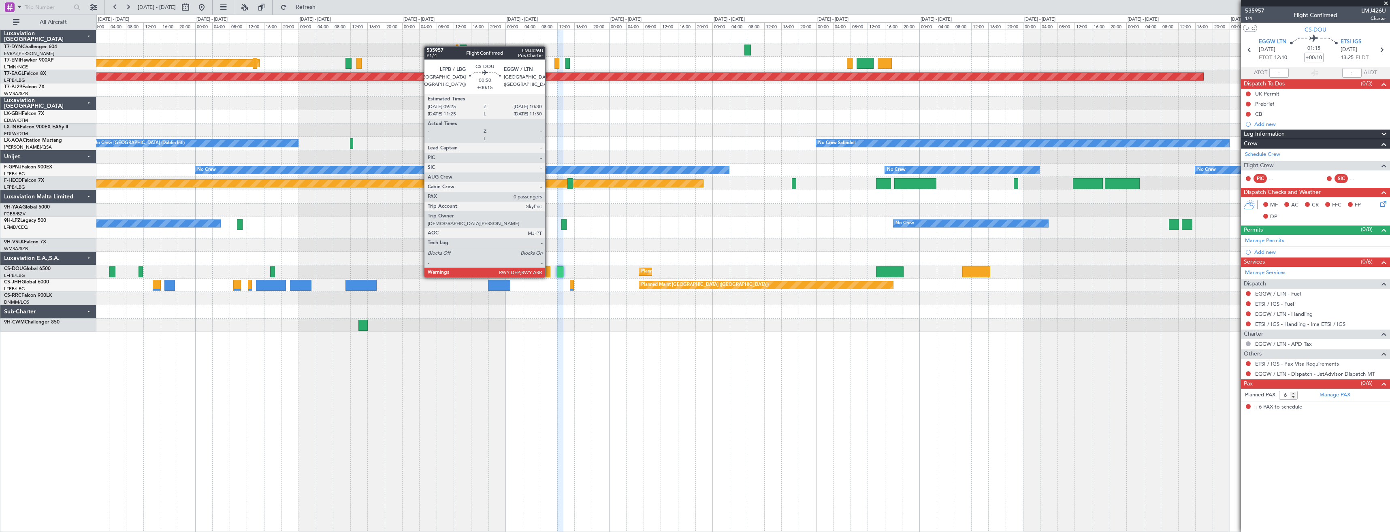
click at [549, 269] on div at bounding box center [547, 271] width 5 height 11
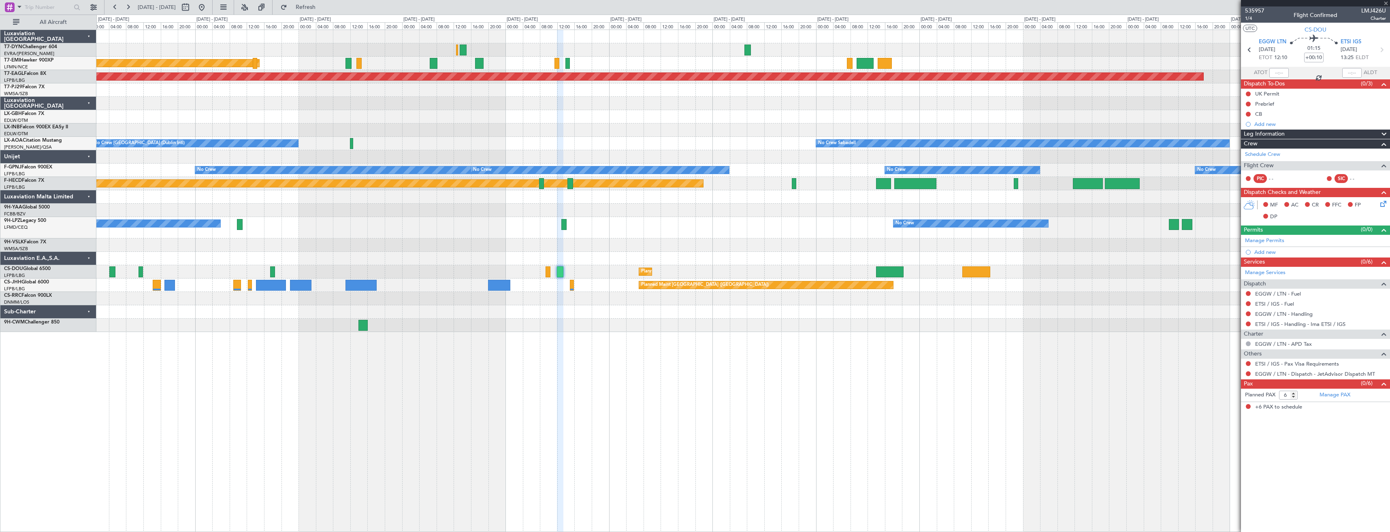
type input "+00:15"
type input "0"
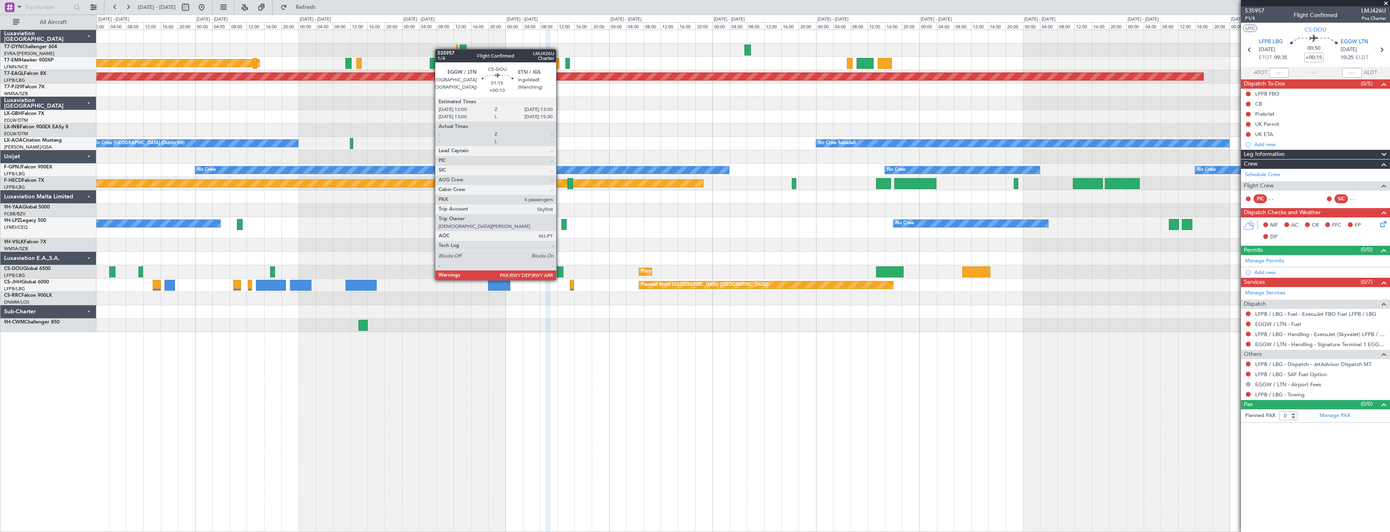
click at [560, 272] on div at bounding box center [560, 271] width 6 height 11
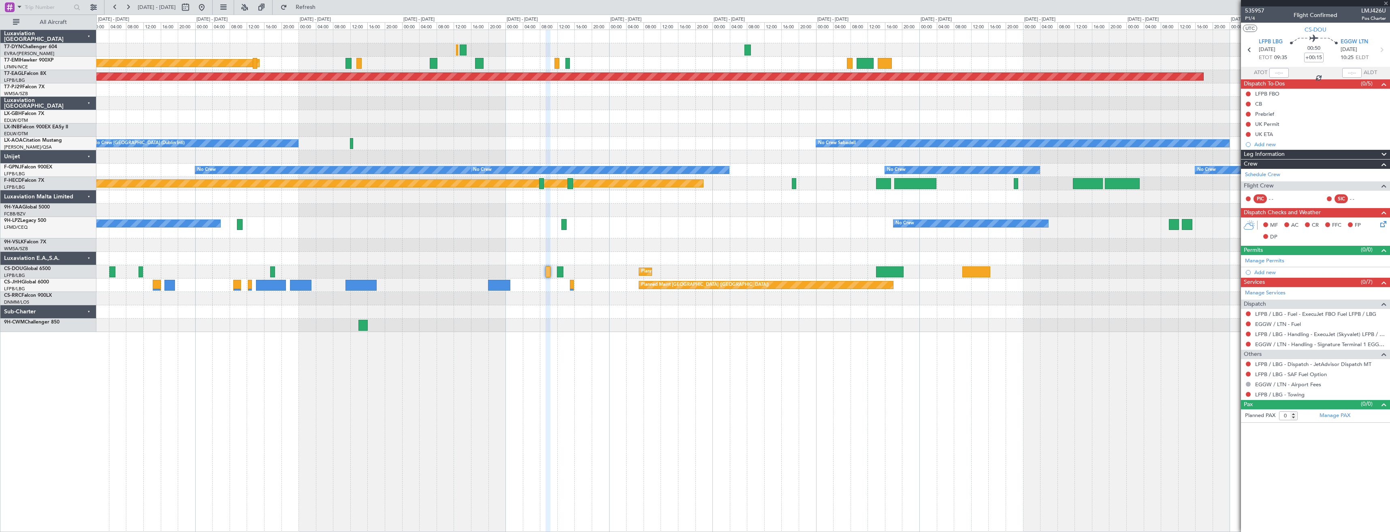
type input "+00:10"
type input "6"
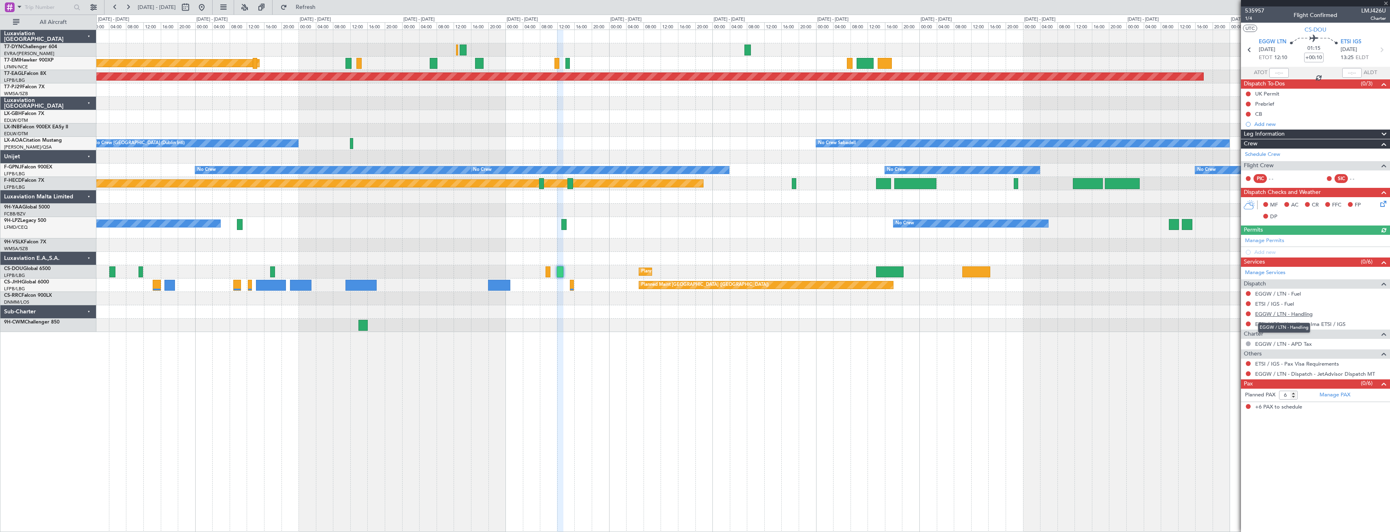
click at [1294, 313] on link "EGGW / LTN - Handling" at bounding box center [1283, 314] width 57 height 7
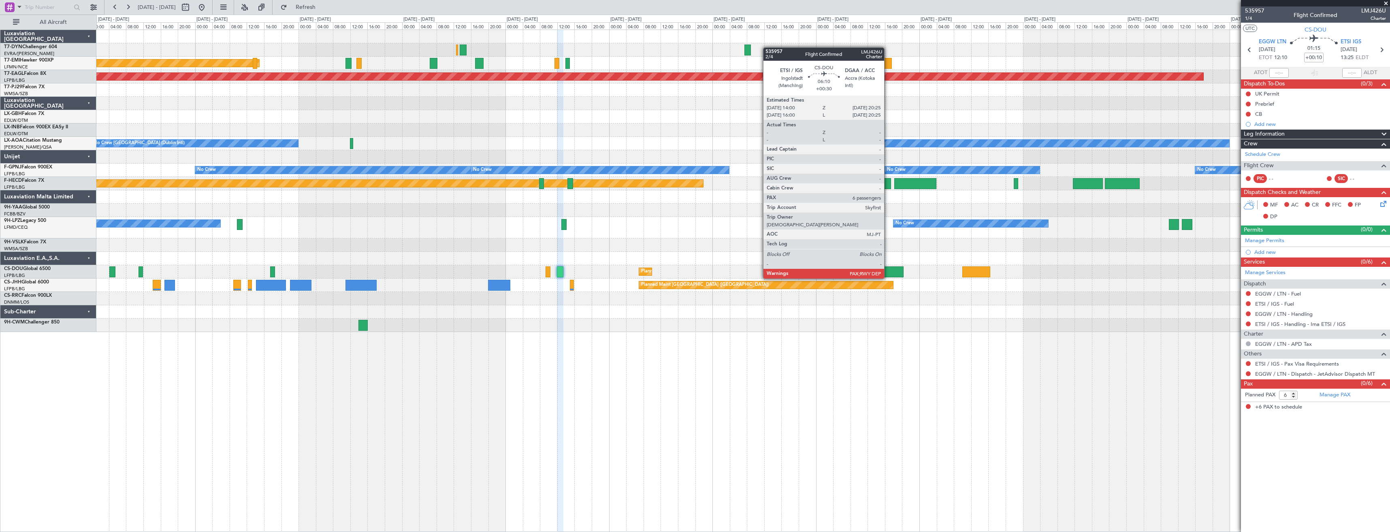
click at [887, 270] on div at bounding box center [890, 271] width 28 height 11
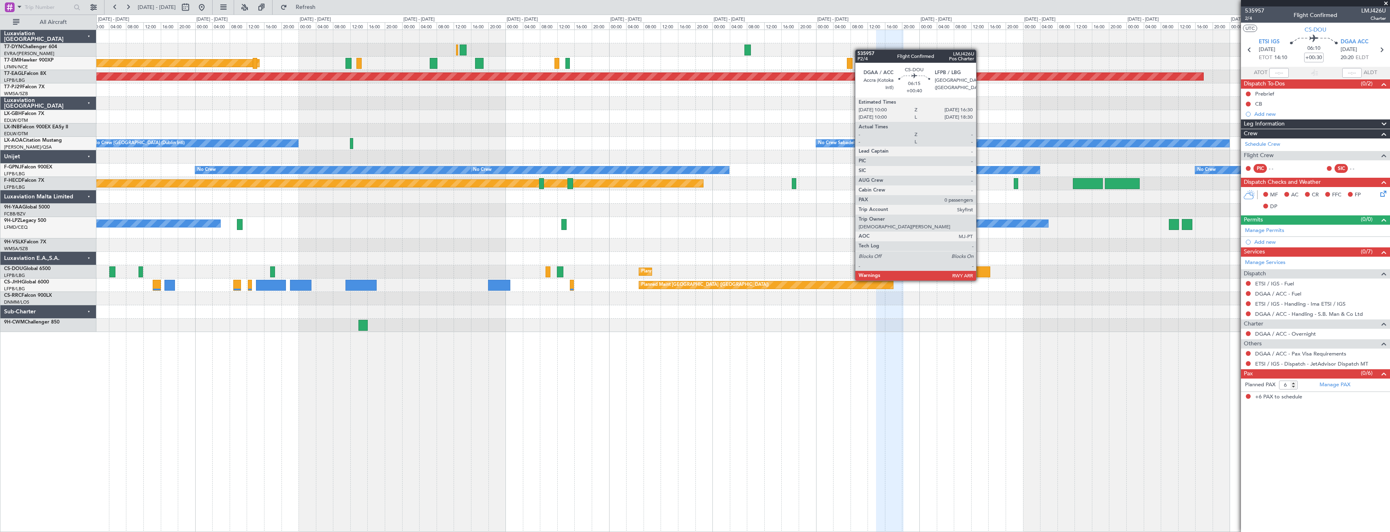
click at [979, 272] on div at bounding box center [976, 271] width 28 height 11
type input "+00:40"
type input "0"
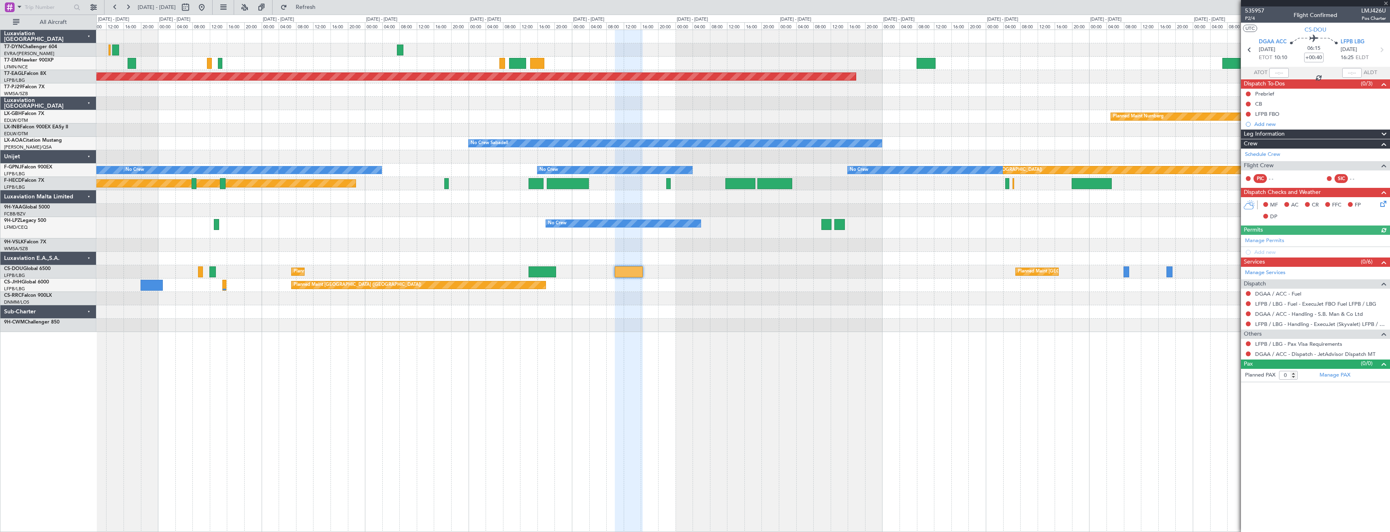
click at [751, 287] on div "Planned Maint Zurich Grounded New York (Teterboro) Planned Maint Nurnberg No Cr…" at bounding box center [742, 181] width 1293 height 302
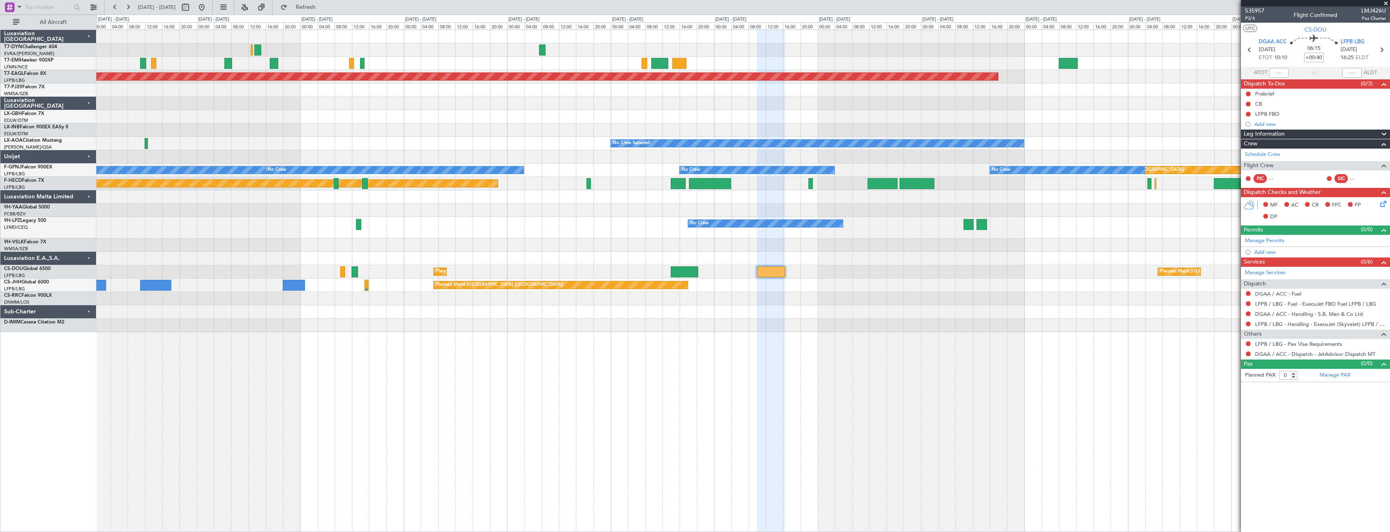
click at [475, 247] on div at bounding box center [742, 244] width 1293 height 13
click at [208, 10] on button at bounding box center [201, 7] width 13 height 13
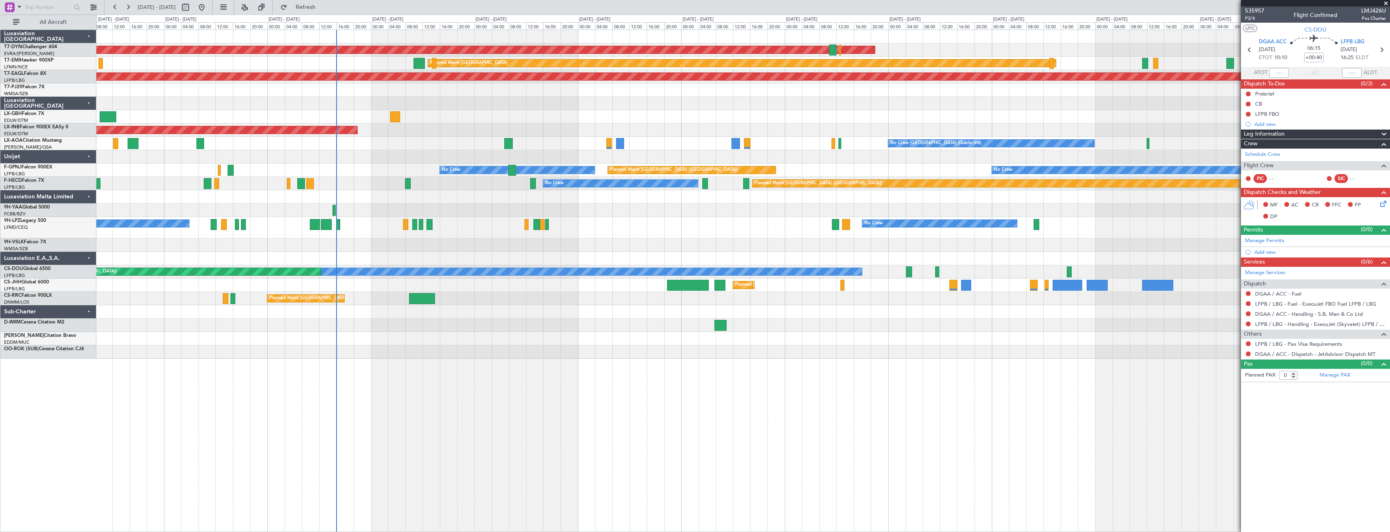
click at [440, 133] on div "Unplanned Maint [GEOGRAPHIC_DATA] (Al Maktoum Intl)" at bounding box center [742, 129] width 1293 height 13
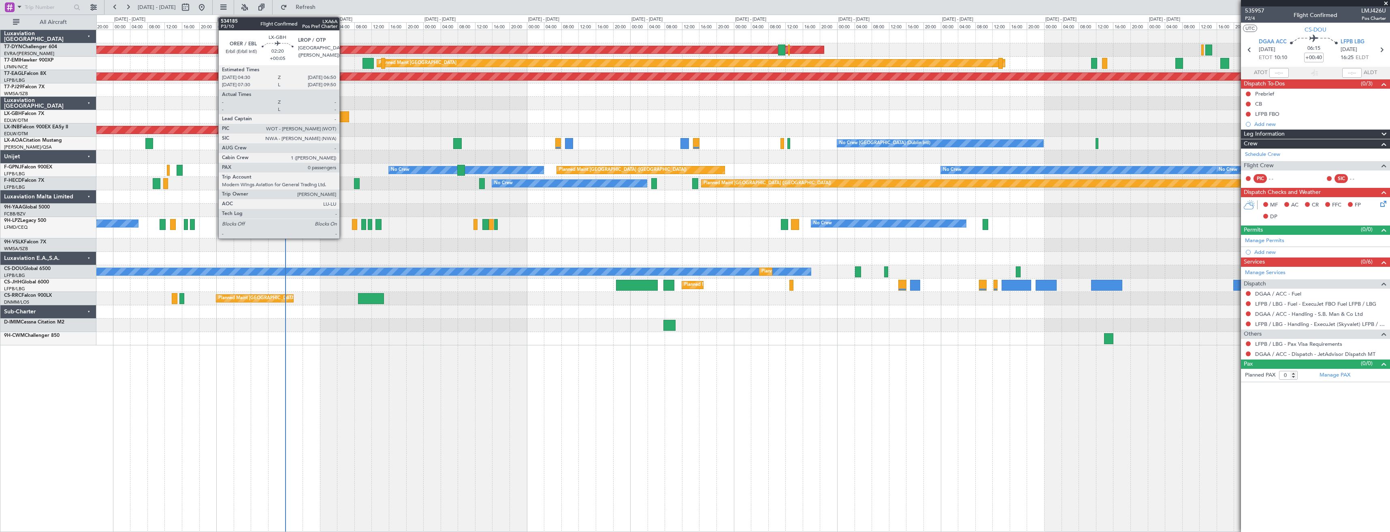
click at [343, 119] on div at bounding box center [344, 116] width 10 height 11
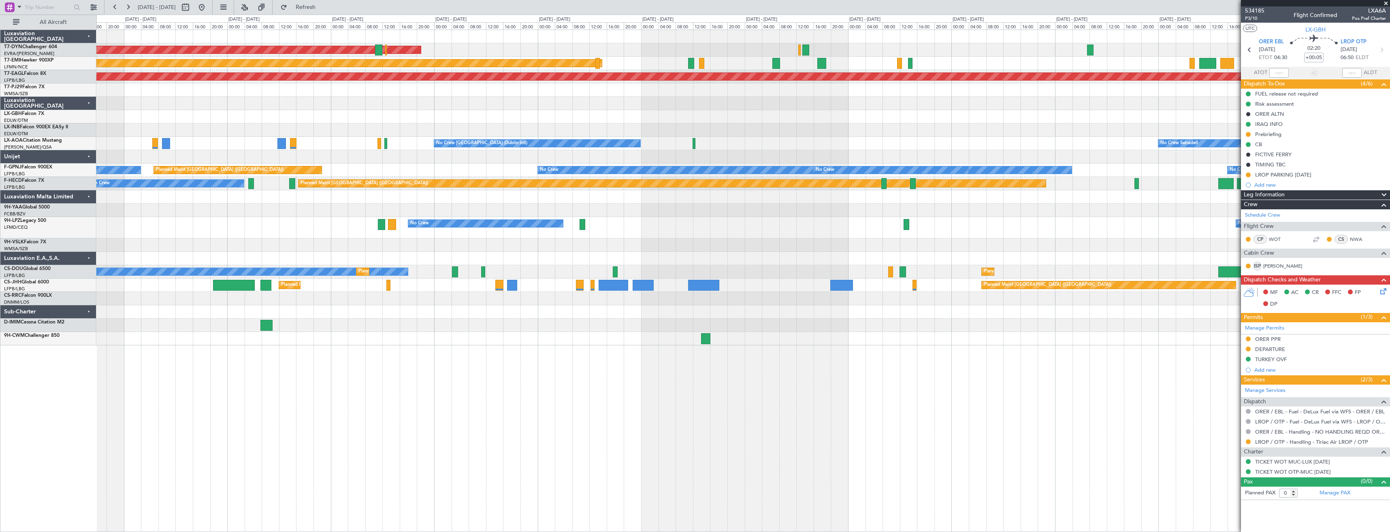
click at [652, 254] on div "AOG Maint Riga (Riga Intl) Planned Maint Zurich Grounded New York (Teterboro) U…" at bounding box center [742, 187] width 1293 height 315
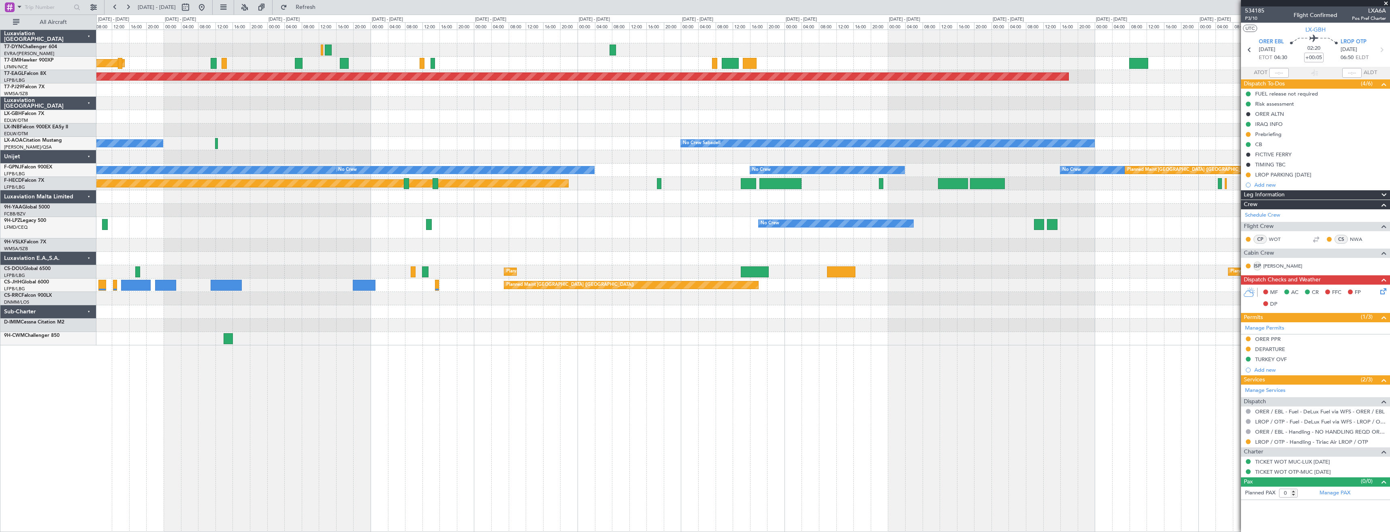
click at [450, 251] on div "AOG Maint Riga (Riga Intl) Planned Maint Zurich Grounded New York (Teterboro) P…" at bounding box center [742, 187] width 1293 height 315
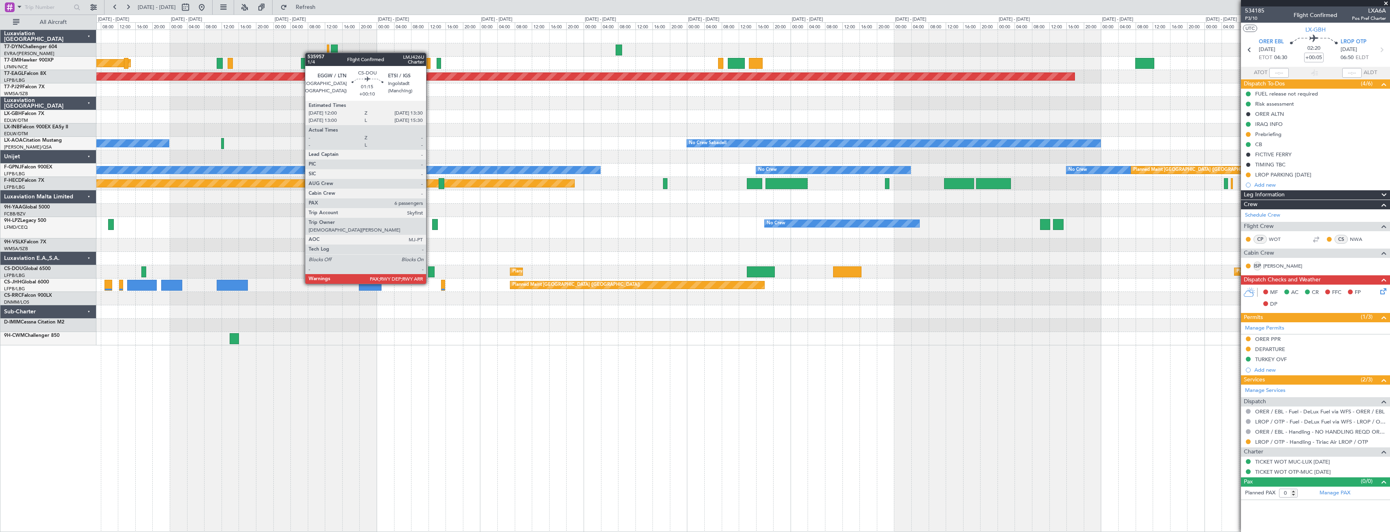
click at [430, 276] on div at bounding box center [431, 271] width 6 height 11
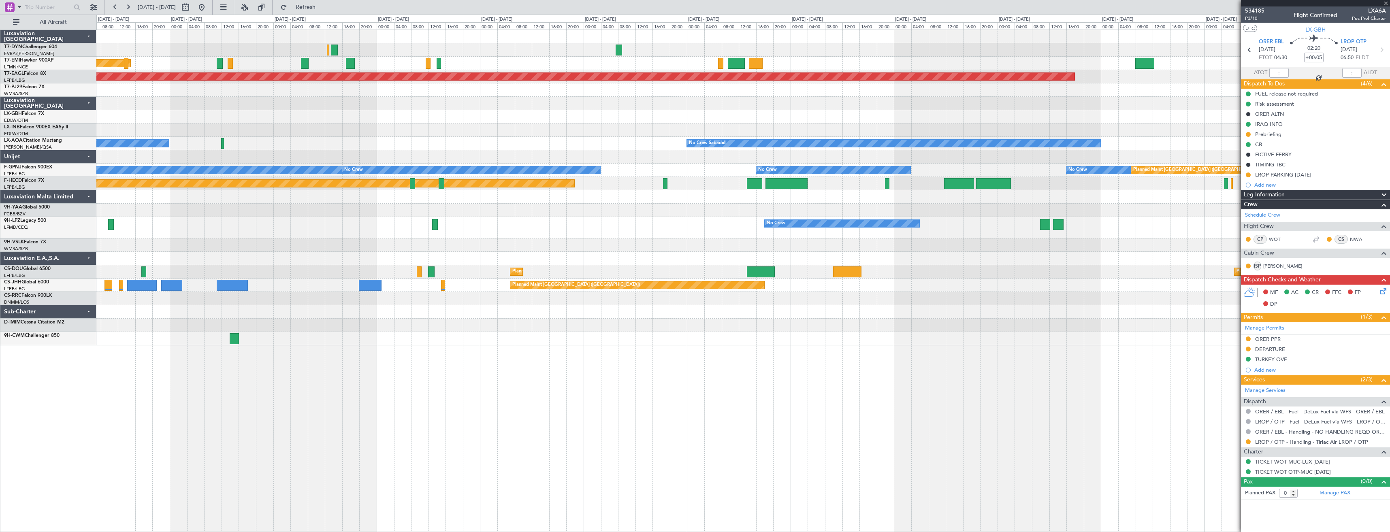
type input "+00:10"
type input "6"
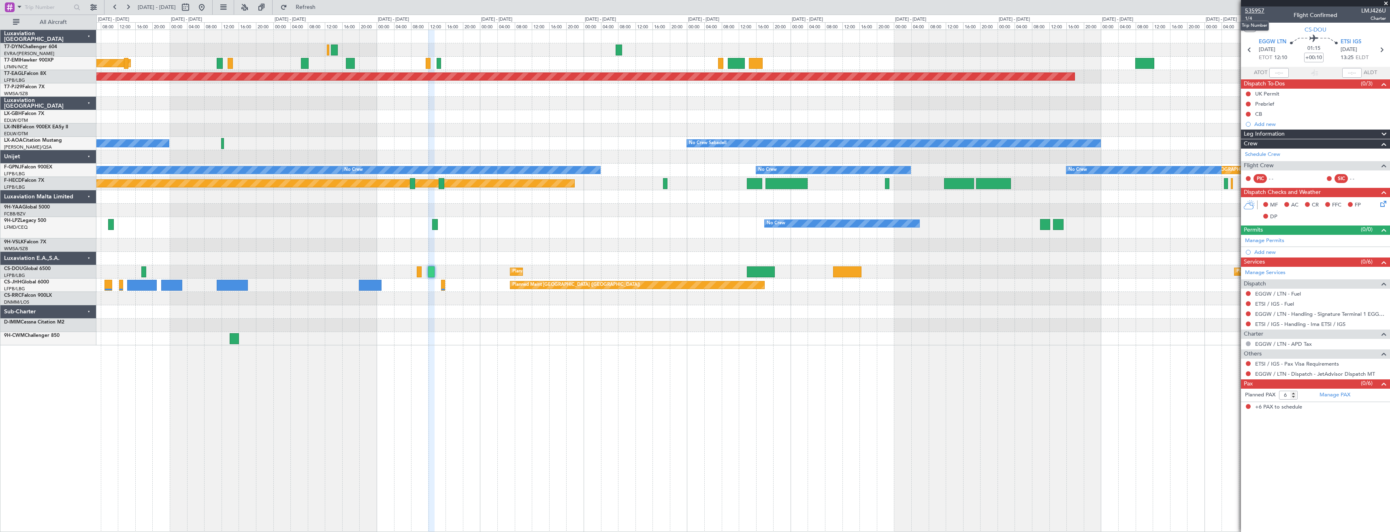
click at [1256, 12] on span "535957" at bounding box center [1254, 10] width 19 height 9
click at [208, 13] on button at bounding box center [201, 7] width 13 height 13
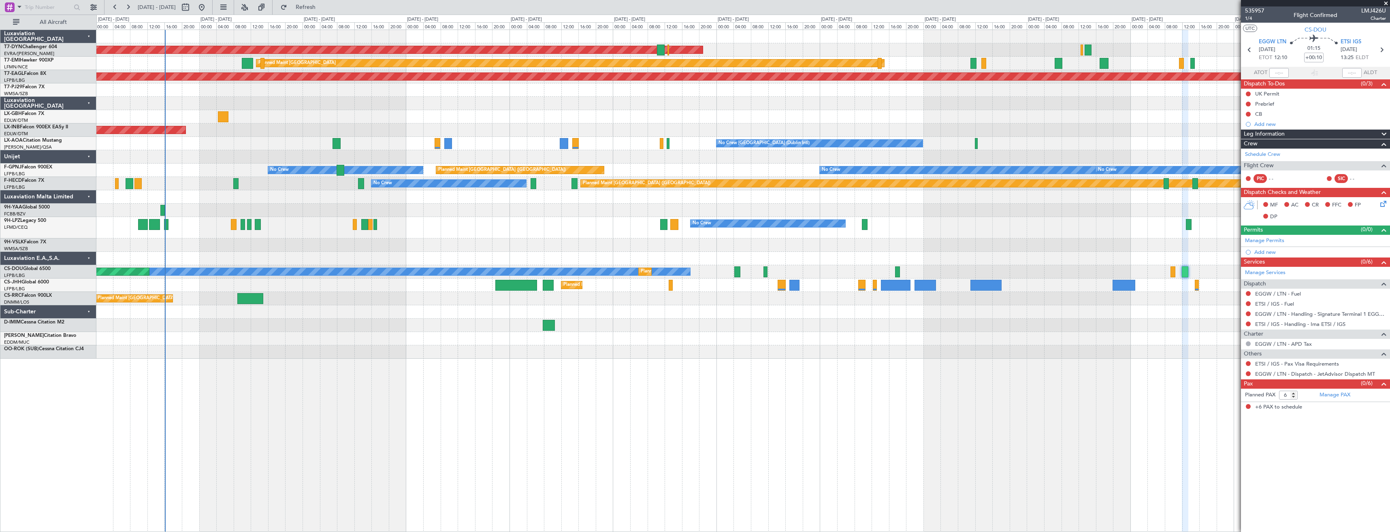
click at [323, 299] on div "AOG Maint Riga (Riga Intl) Planned Maint Zurich Grounded New York (Teterboro) P…" at bounding box center [742, 194] width 1293 height 329
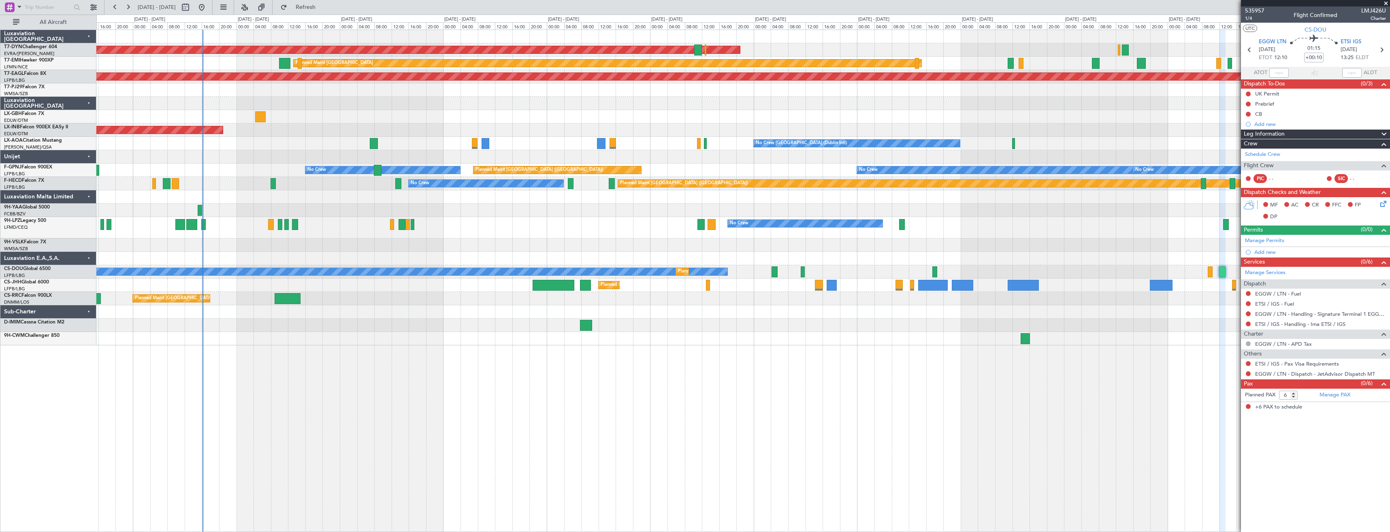
click at [413, 118] on div "Planned Maint Nice ([GEOGRAPHIC_DATA])" at bounding box center [742, 116] width 1293 height 13
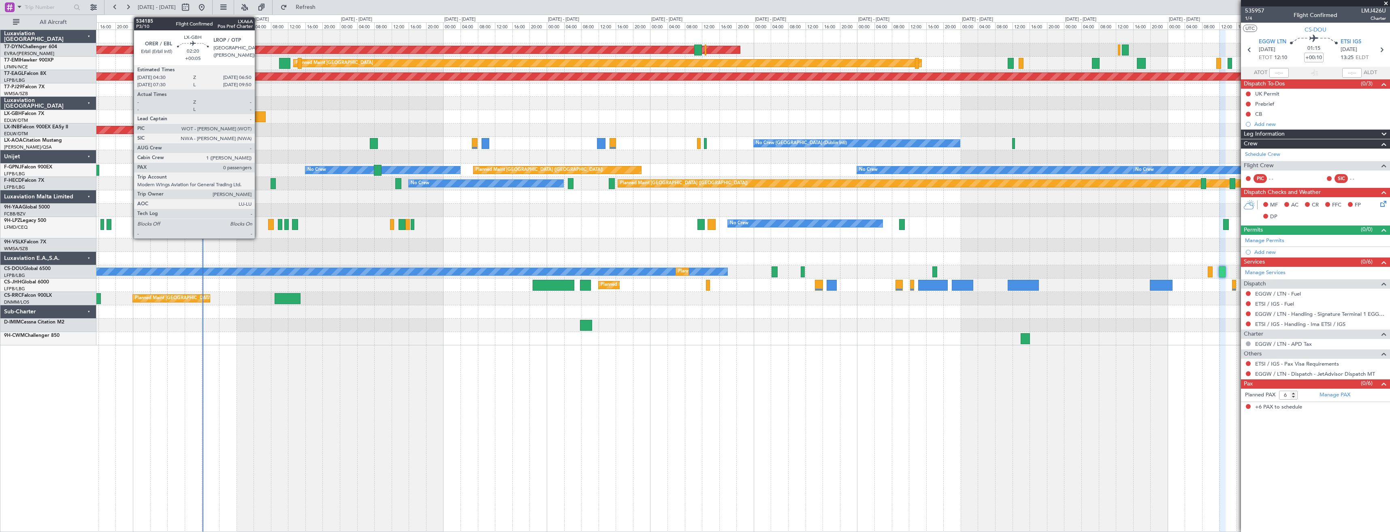
click at [258, 112] on div at bounding box center [260, 116] width 10 height 11
type input "+00:05"
type input "0"
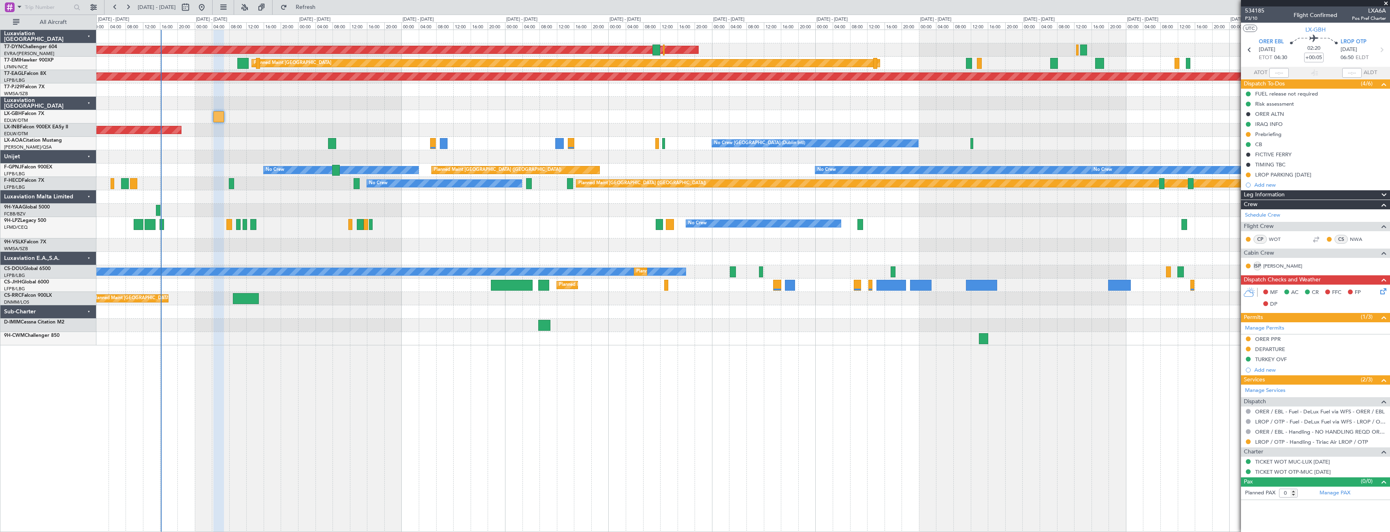
click at [475, 117] on div "Planned Maint Nice ([GEOGRAPHIC_DATA])" at bounding box center [742, 116] width 1293 height 13
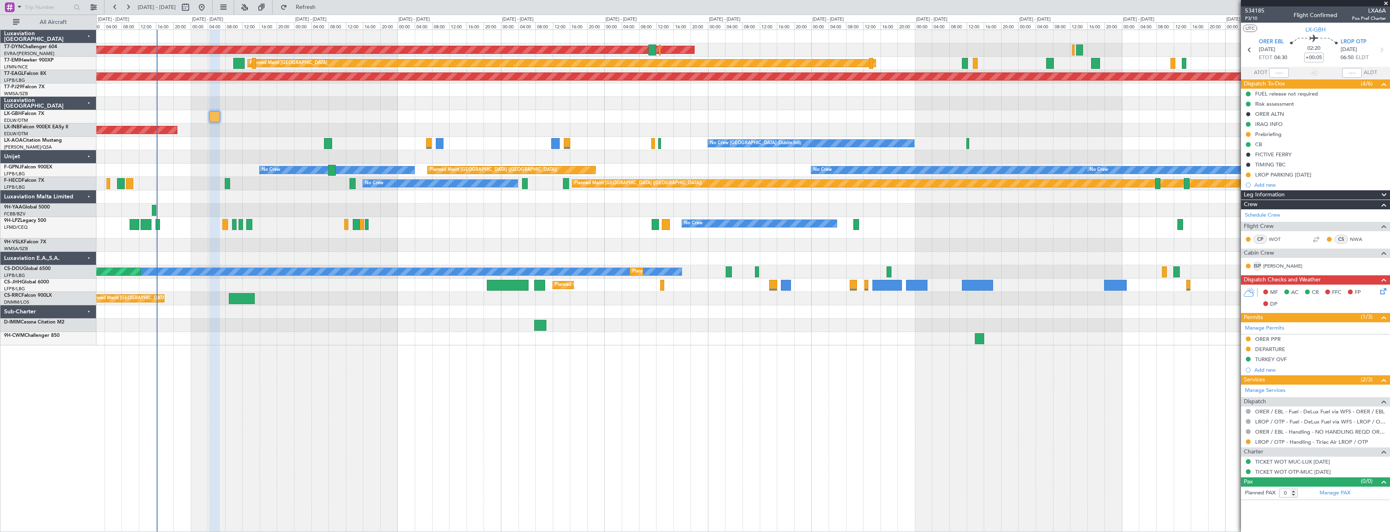
click at [1081, 122] on div "Planned Maint Nice ([GEOGRAPHIC_DATA])" at bounding box center [742, 116] width 1293 height 13
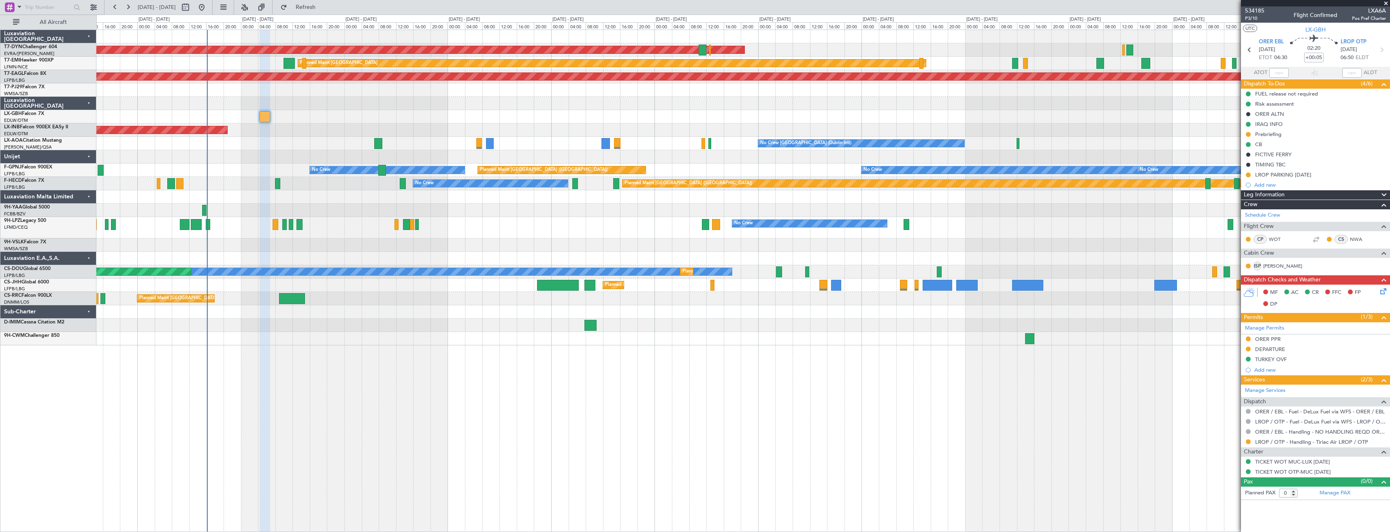
click at [275, 130] on div "Unplanned Maint [GEOGRAPHIC_DATA] (Al Maktoum Intl)" at bounding box center [742, 129] width 1293 height 13
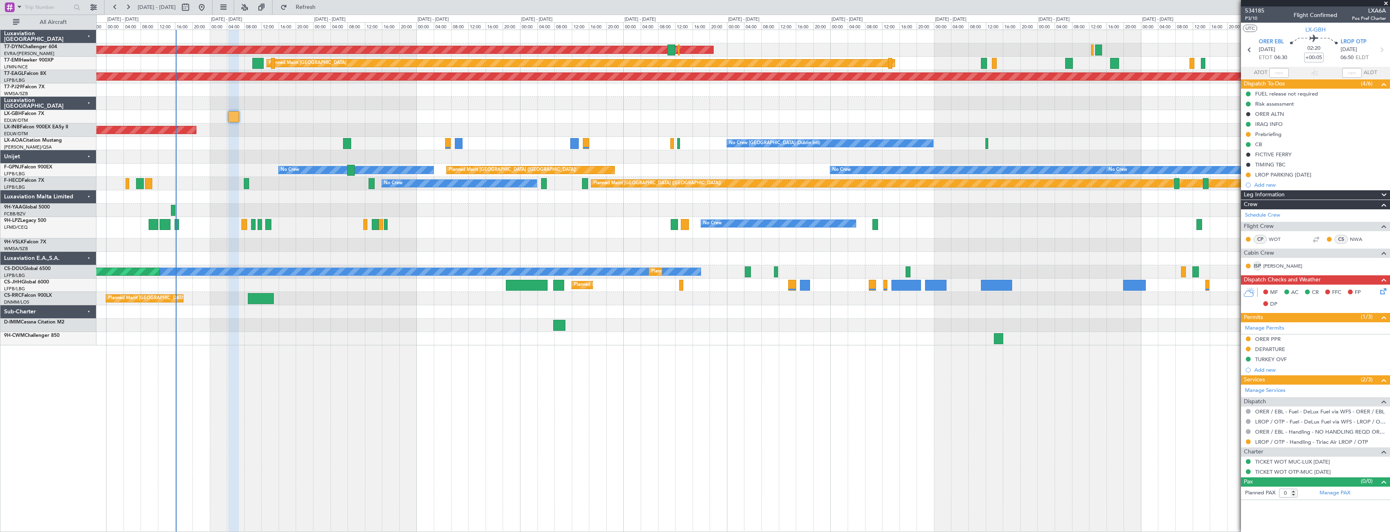
click at [288, 126] on div "Unplanned Maint [GEOGRAPHIC_DATA] (Al Maktoum Intl)" at bounding box center [742, 129] width 1293 height 13
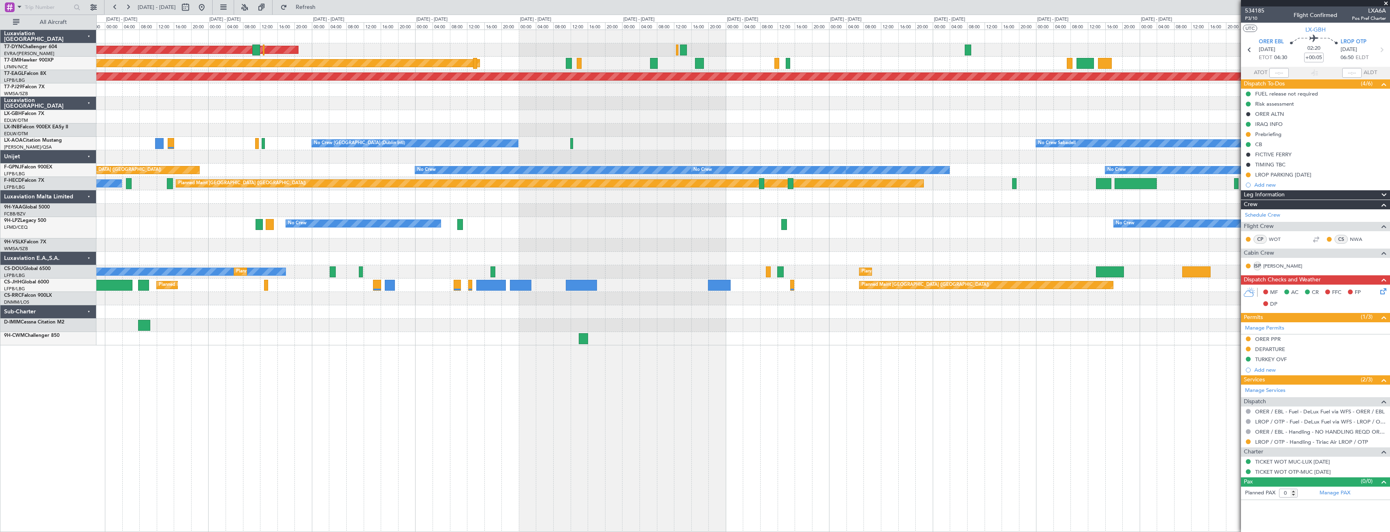
click at [225, 336] on div at bounding box center [742, 338] width 1293 height 13
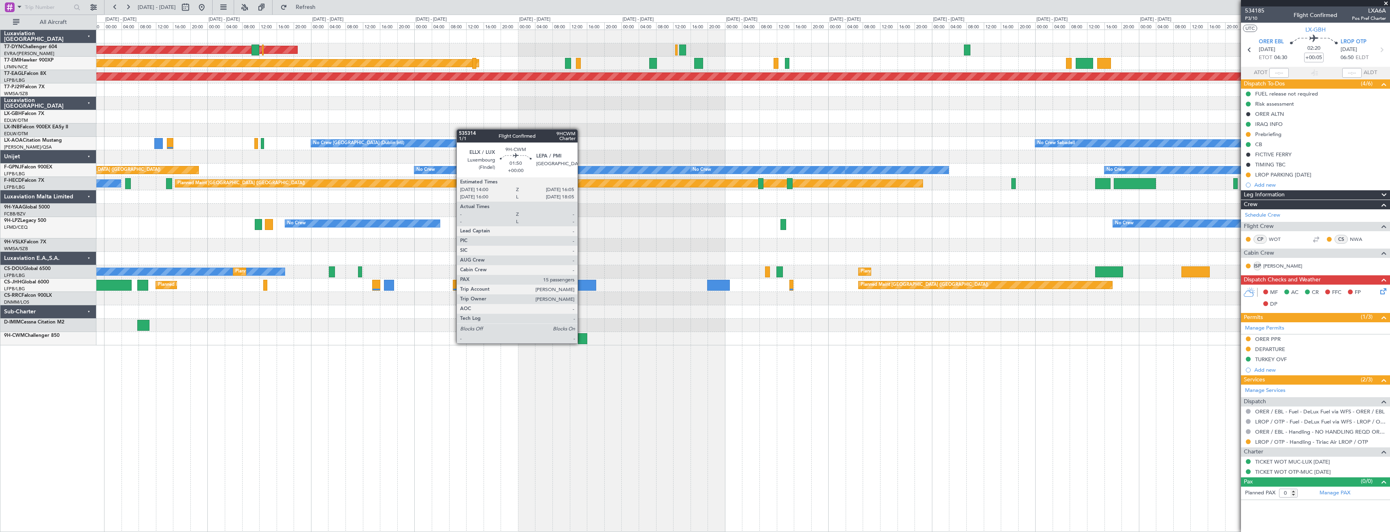
click at [581, 343] on div at bounding box center [582, 338] width 9 height 11
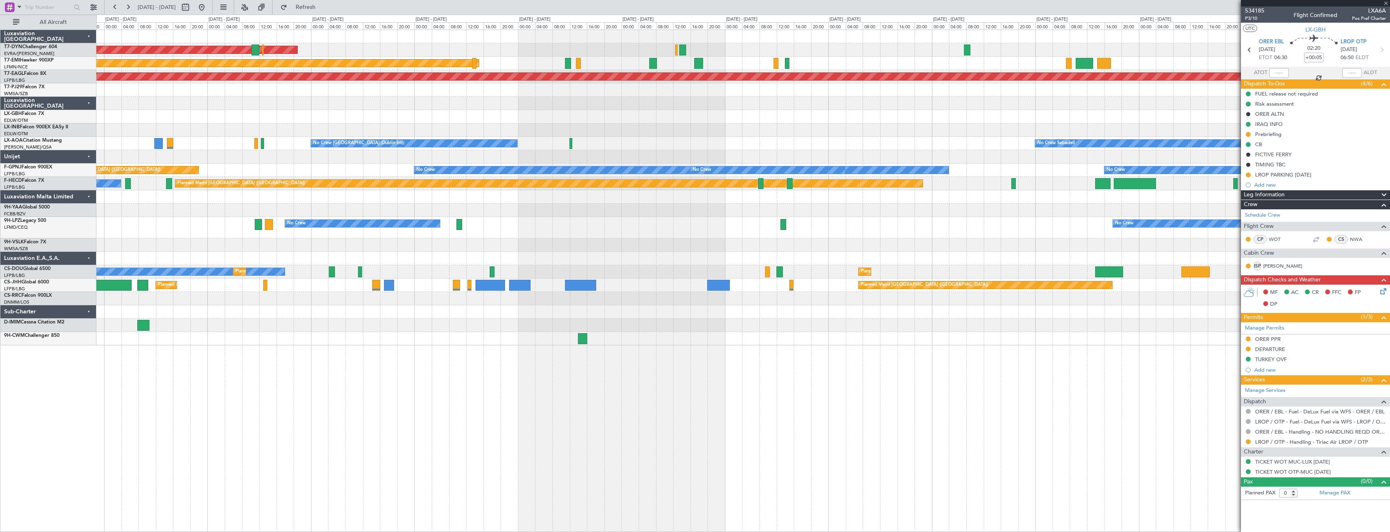
type input "15"
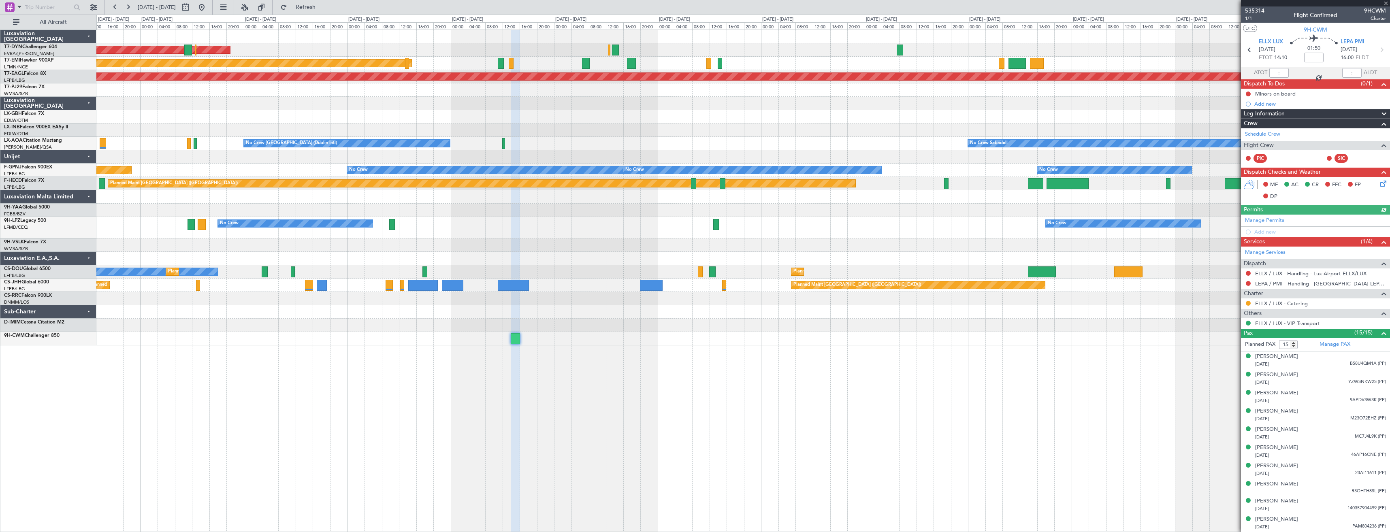
click at [451, 337] on div at bounding box center [742, 338] width 1293 height 13
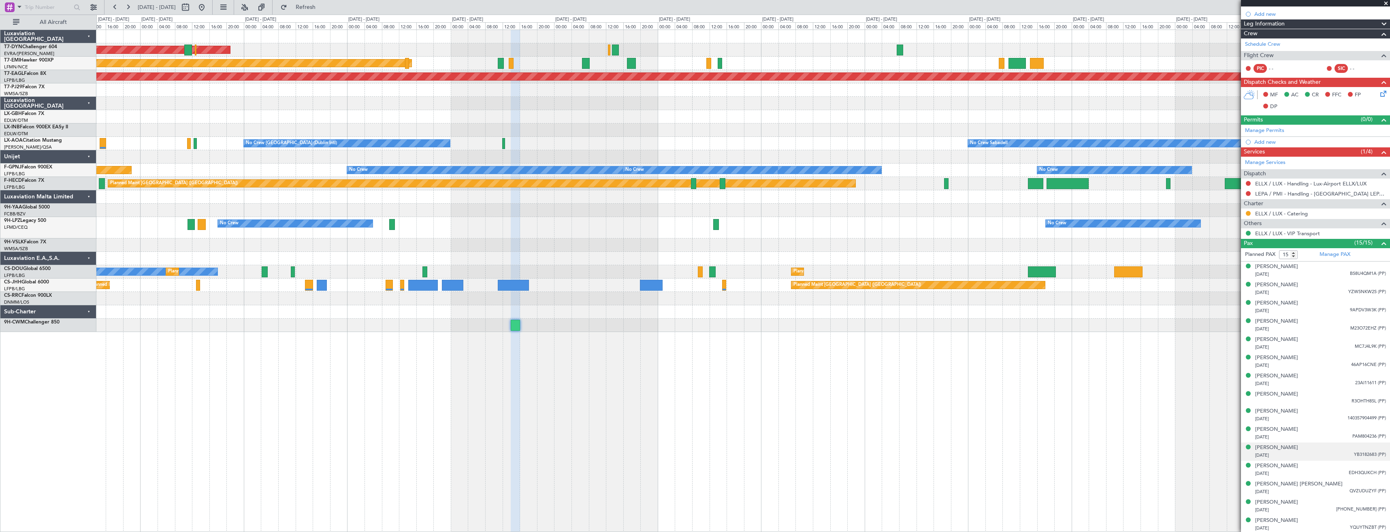
scroll to position [91, 0]
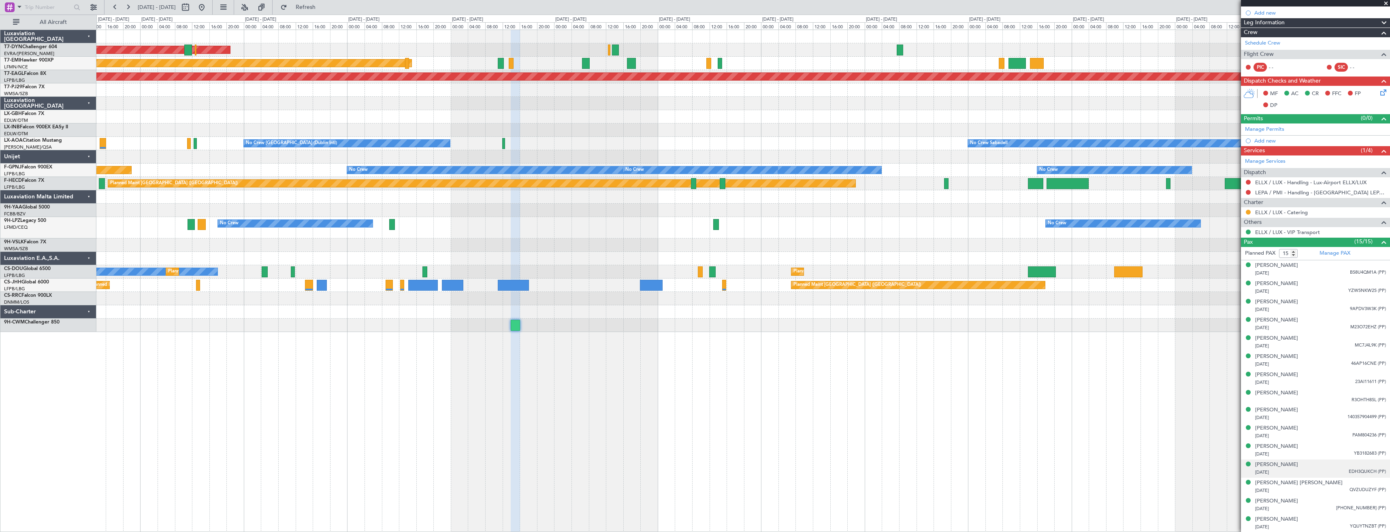
click at [1299, 474] on div "07/04/1997 EDH3QUKCH (PP)" at bounding box center [1320, 472] width 131 height 8
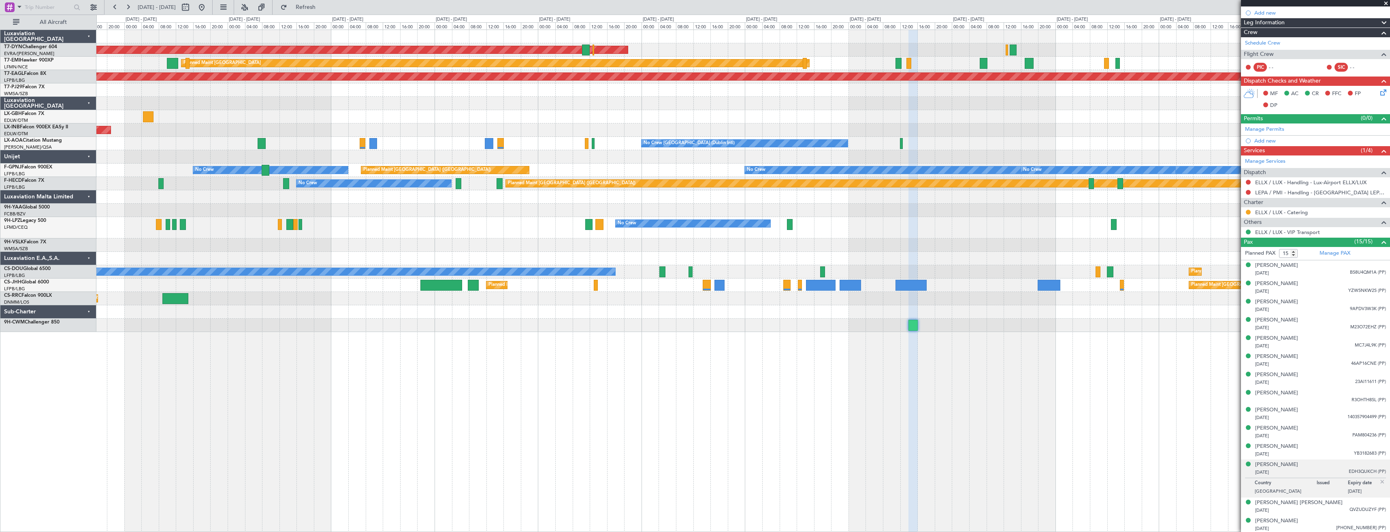
click at [760, 298] on div "AOG Maint Riga (Riga Intl) Planned Maint Zurich Grounded New York (Teterboro) P…" at bounding box center [742, 181] width 1293 height 302
